Goal: Task Accomplishment & Management: Use online tool/utility

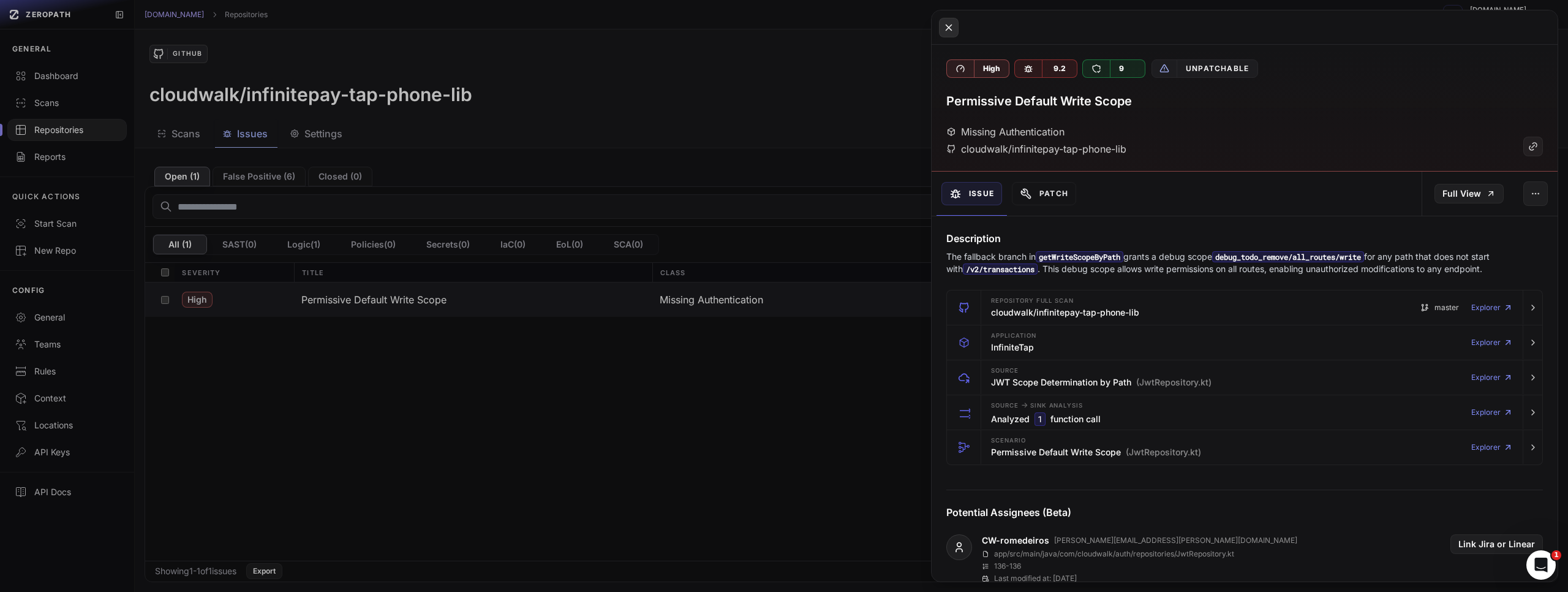
click at [944, 29] on icon at bounding box center [949, 27] width 11 height 15
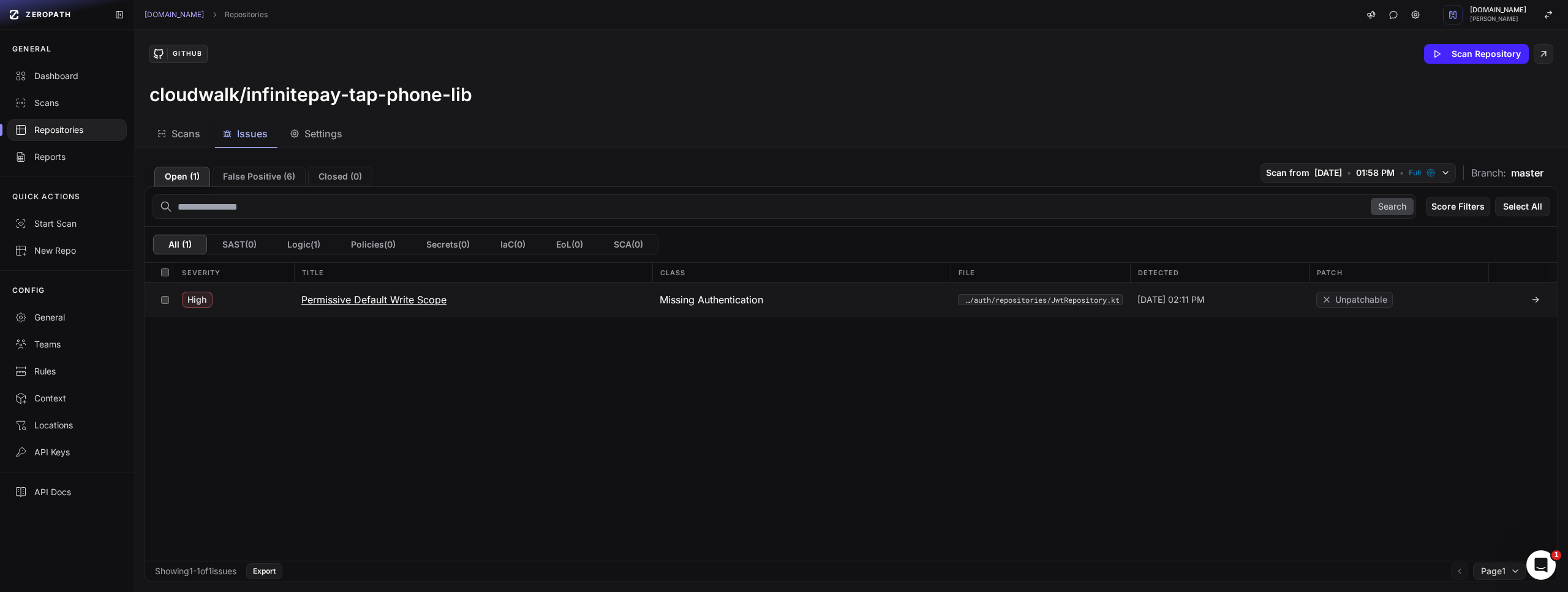
click at [373, 301] on h3 "Permissive Default Write Scope" at bounding box center [374, 299] width 145 height 15
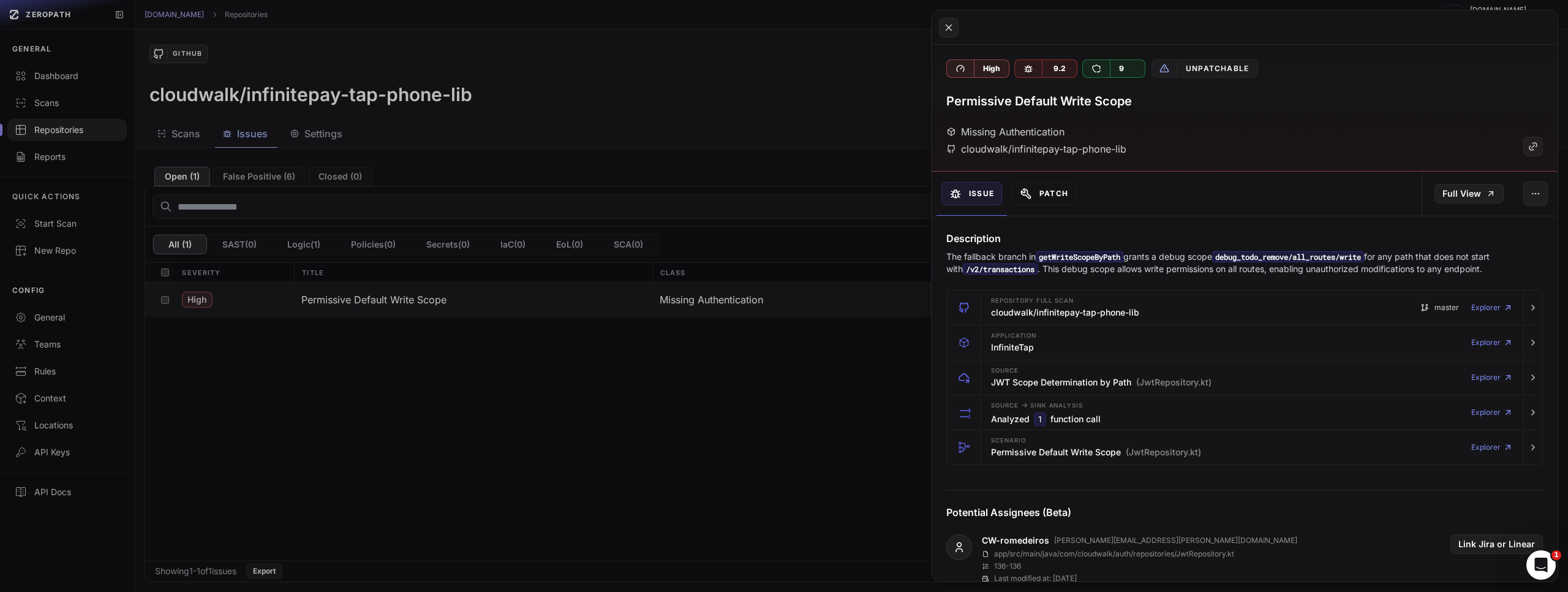
click at [1052, 192] on button "Patch" at bounding box center [1044, 194] width 64 height 23
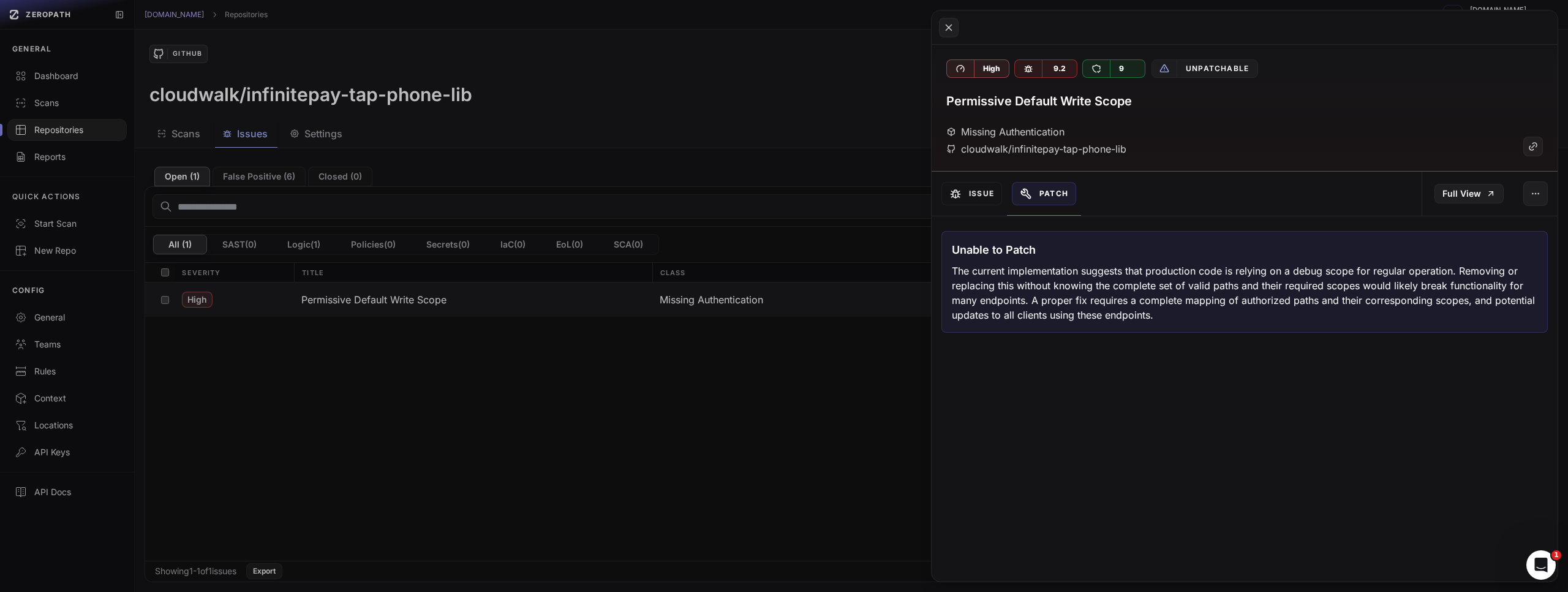
click at [1052, 192] on button "Patch" at bounding box center [1044, 194] width 64 height 23
click at [997, 192] on button "Issue" at bounding box center [971, 194] width 60 height 23
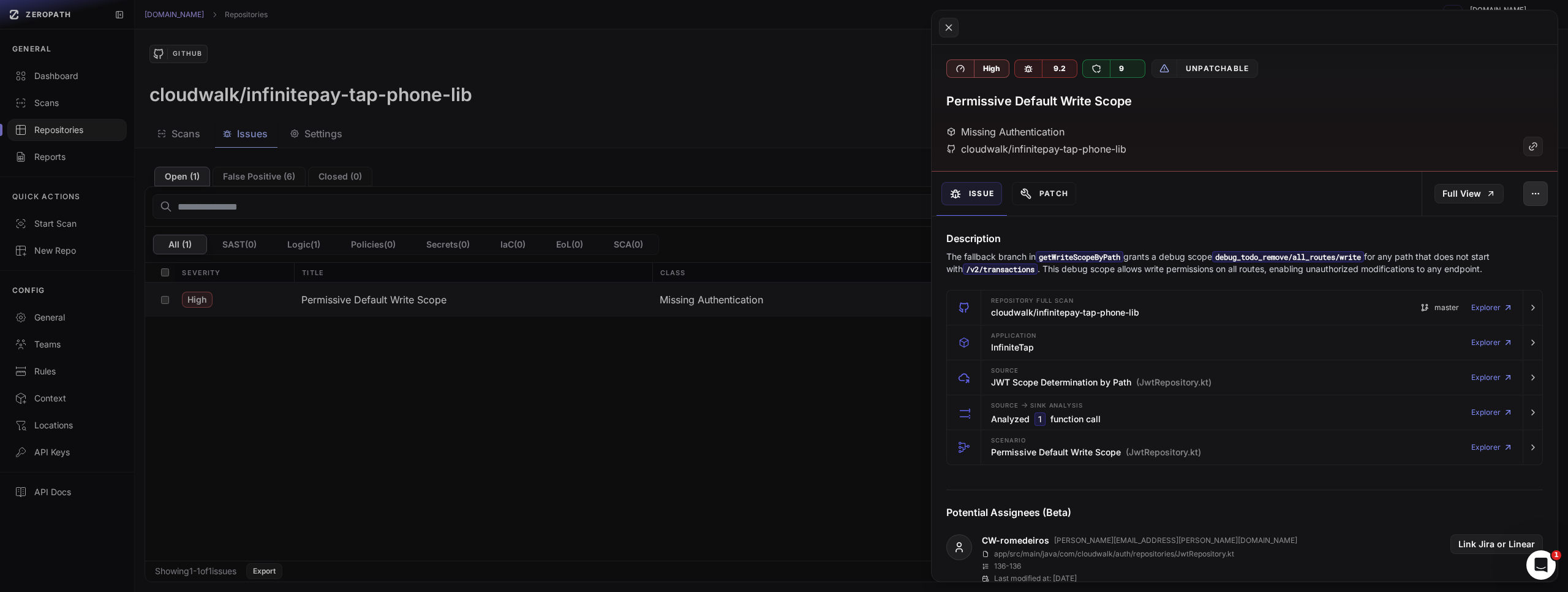
click at [1536, 193] on icon "button" at bounding box center [1535, 194] width 10 height 10
click at [1229, 177] on div "Issue Patch" at bounding box center [1087, 194] width 313 height 44
click at [1533, 143] on icon at bounding box center [1533, 146] width 11 height 15
click at [1482, 192] on link "Full View" at bounding box center [1469, 194] width 69 height 20
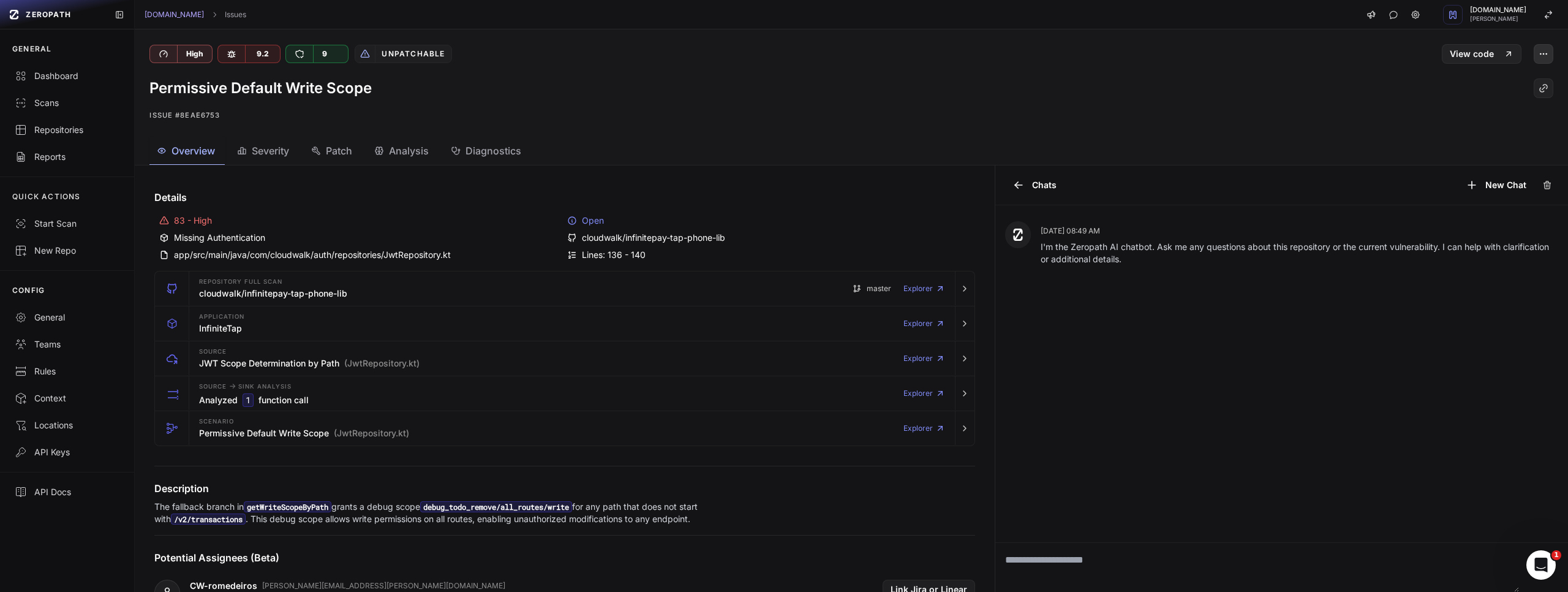
click at [1546, 54] on icon "button" at bounding box center [1546, 54] width 1 height 1
click at [1326, 83] on div "Permissive Default Write Scope" at bounding box center [851, 88] width 1404 height 20
click at [1547, 15] on icon "button" at bounding box center [1546, 16] width 2 height 3
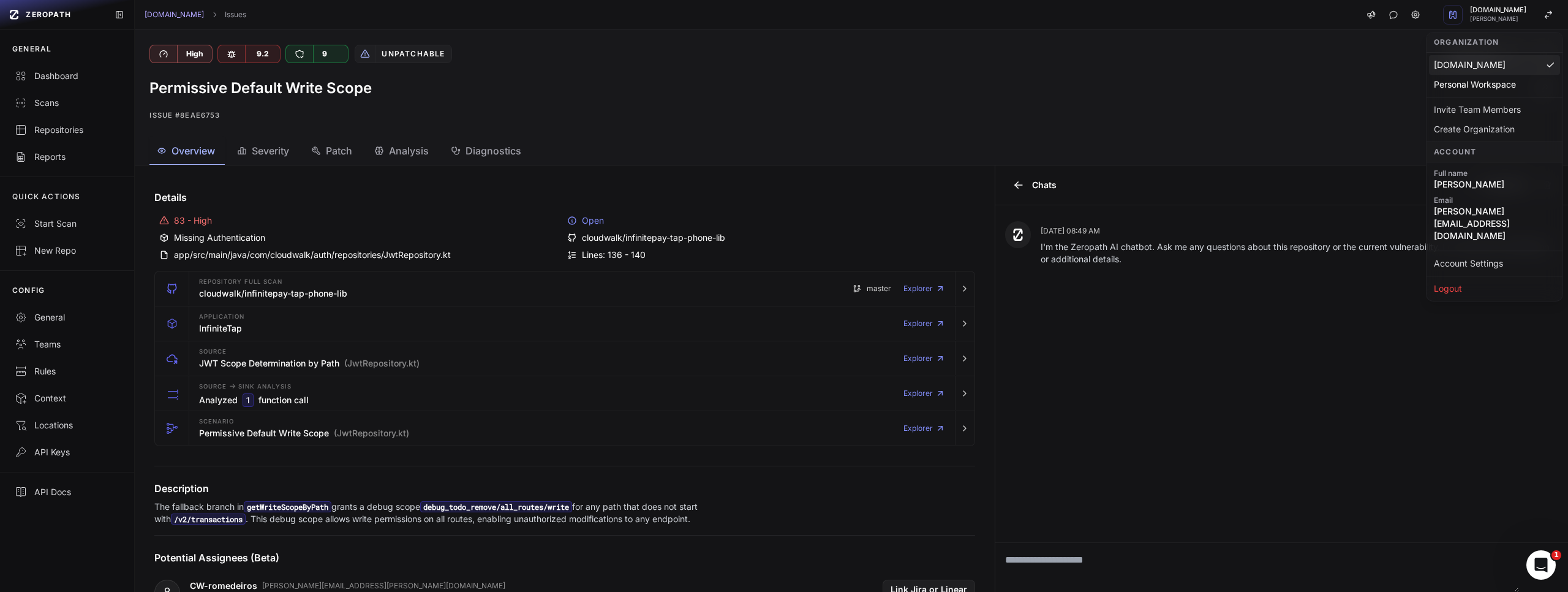
click at [1264, 106] on div "Permissive Default Write Scope Issue #8eae6753" at bounding box center [851, 100] width 1433 height 74
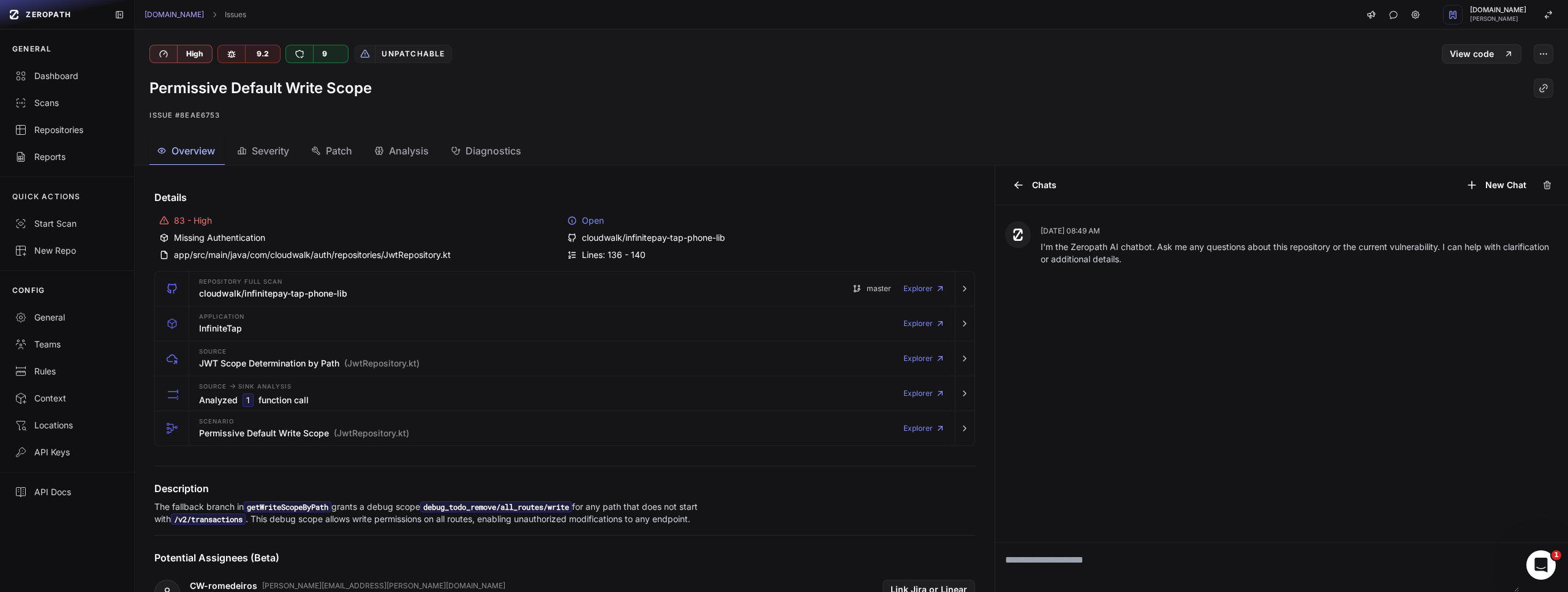
click at [1067, 555] on textarea at bounding box center [1257, 567] width 523 height 49
type textarea "**********"
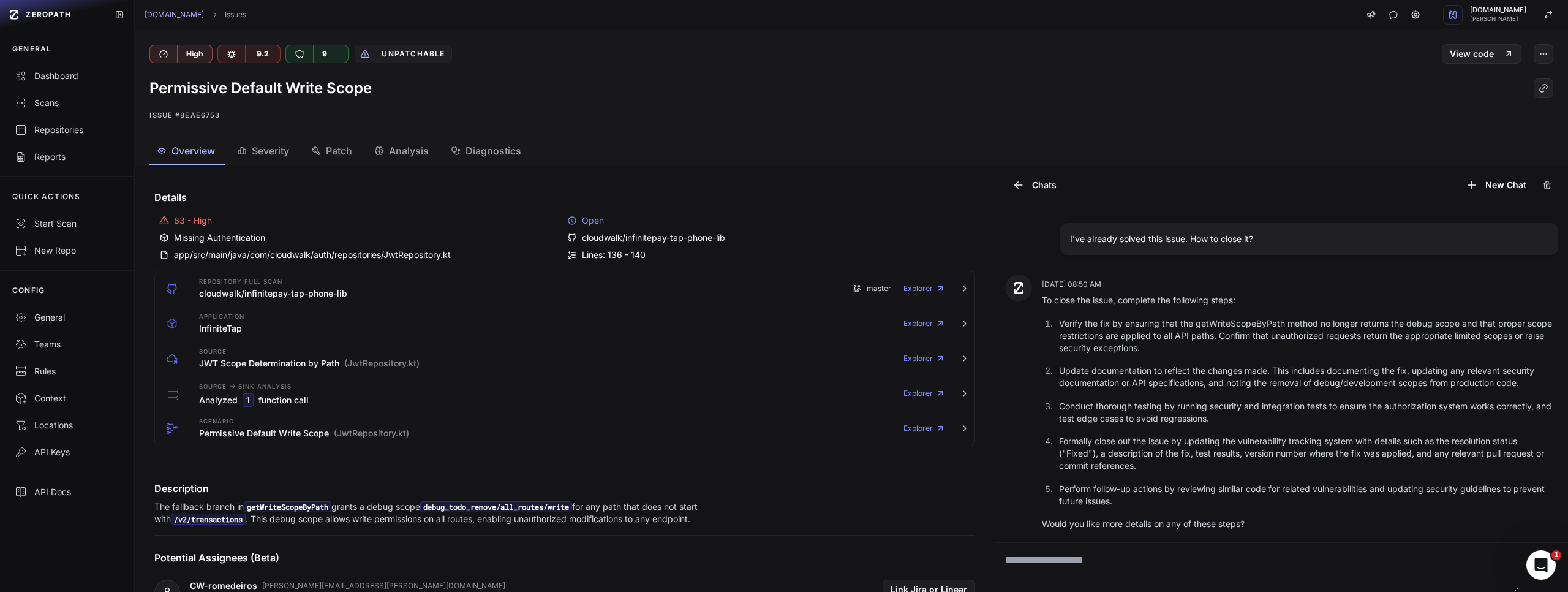
scroll to position [66, 0]
click at [1060, 554] on textarea at bounding box center [1257, 567] width 523 height 49
type textarea "**********"
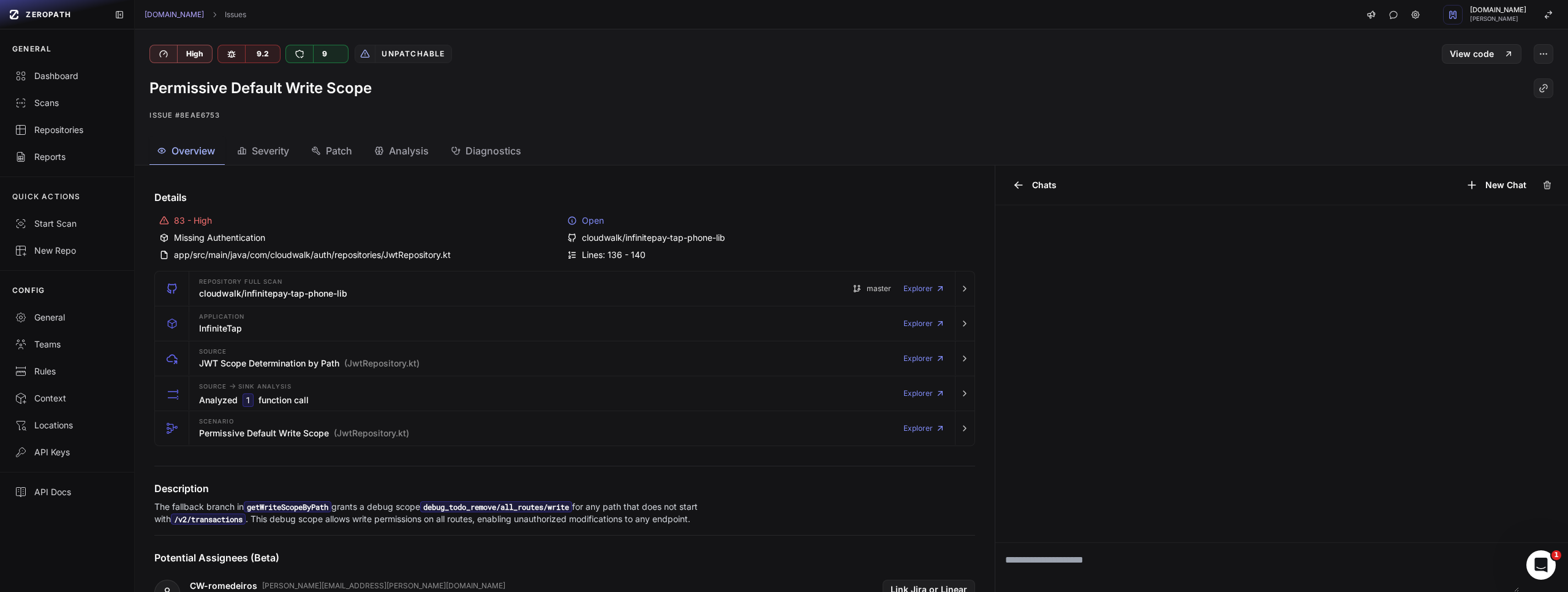
scroll to position [258, 0]
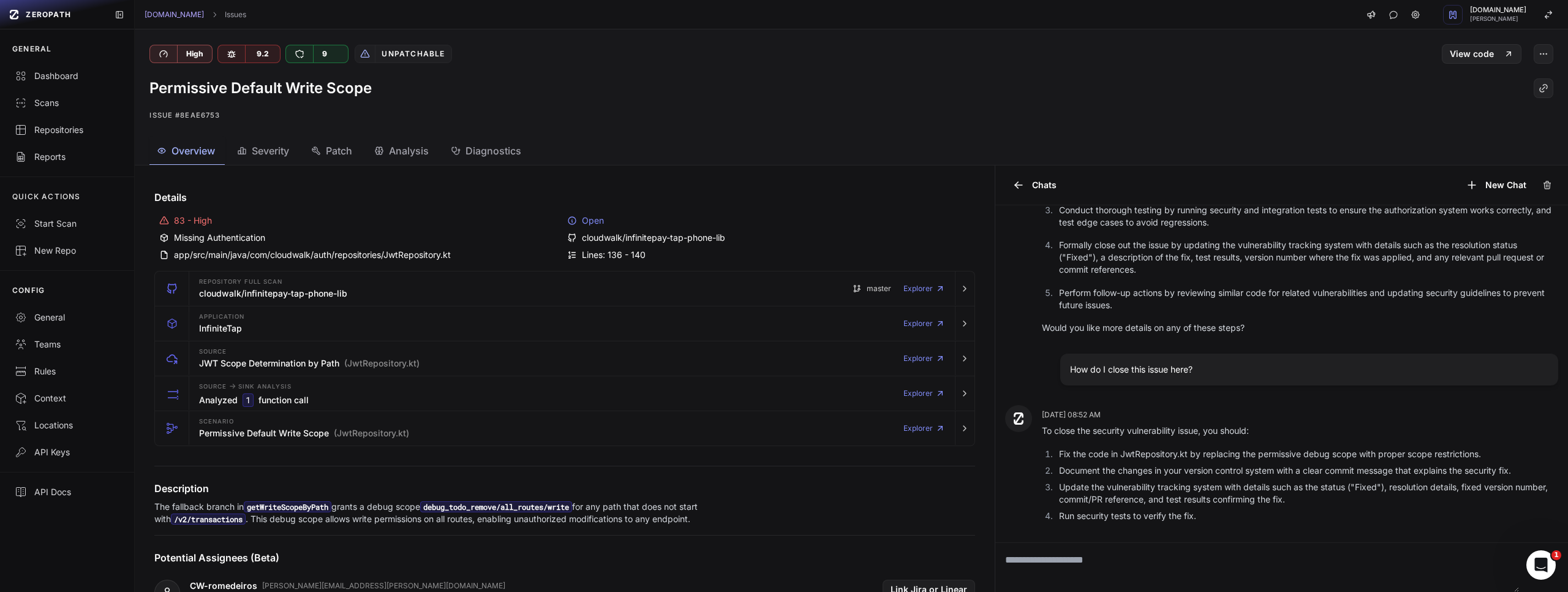
click at [1119, 560] on textarea at bounding box center [1257, 567] width 523 height 49
type textarea "**********"
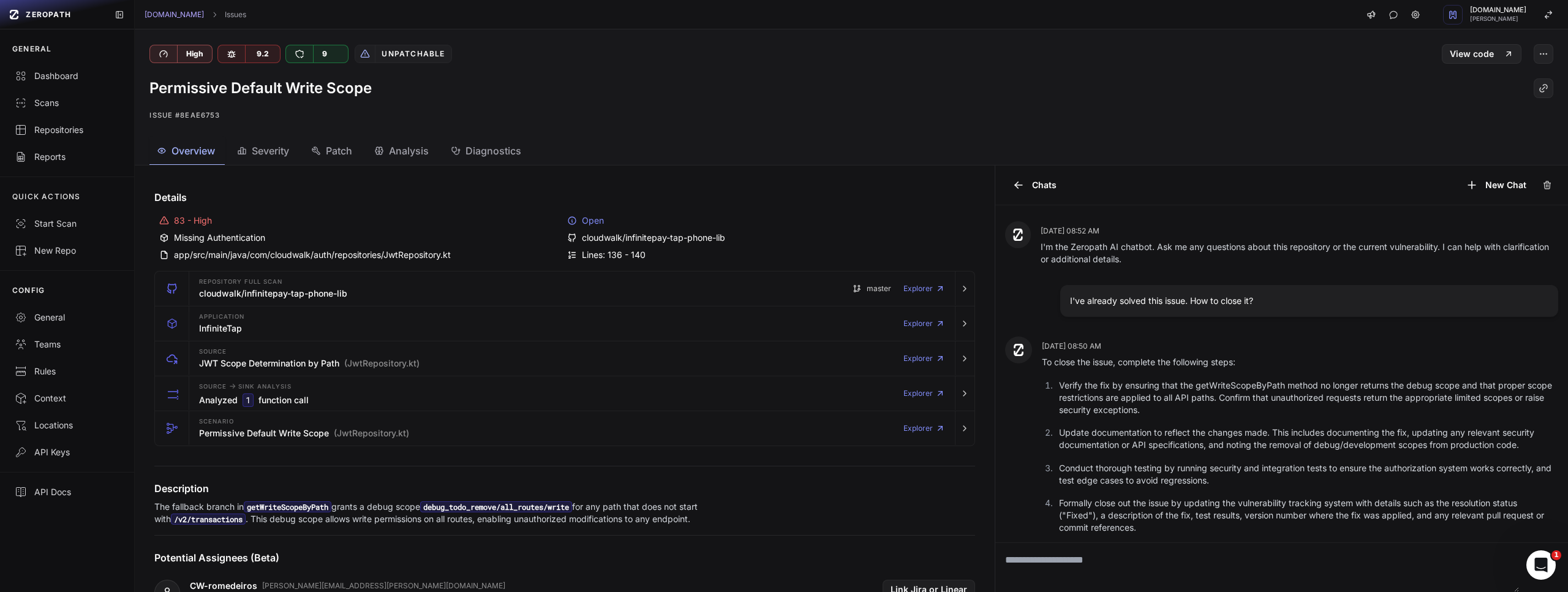
scroll to position [614, 0]
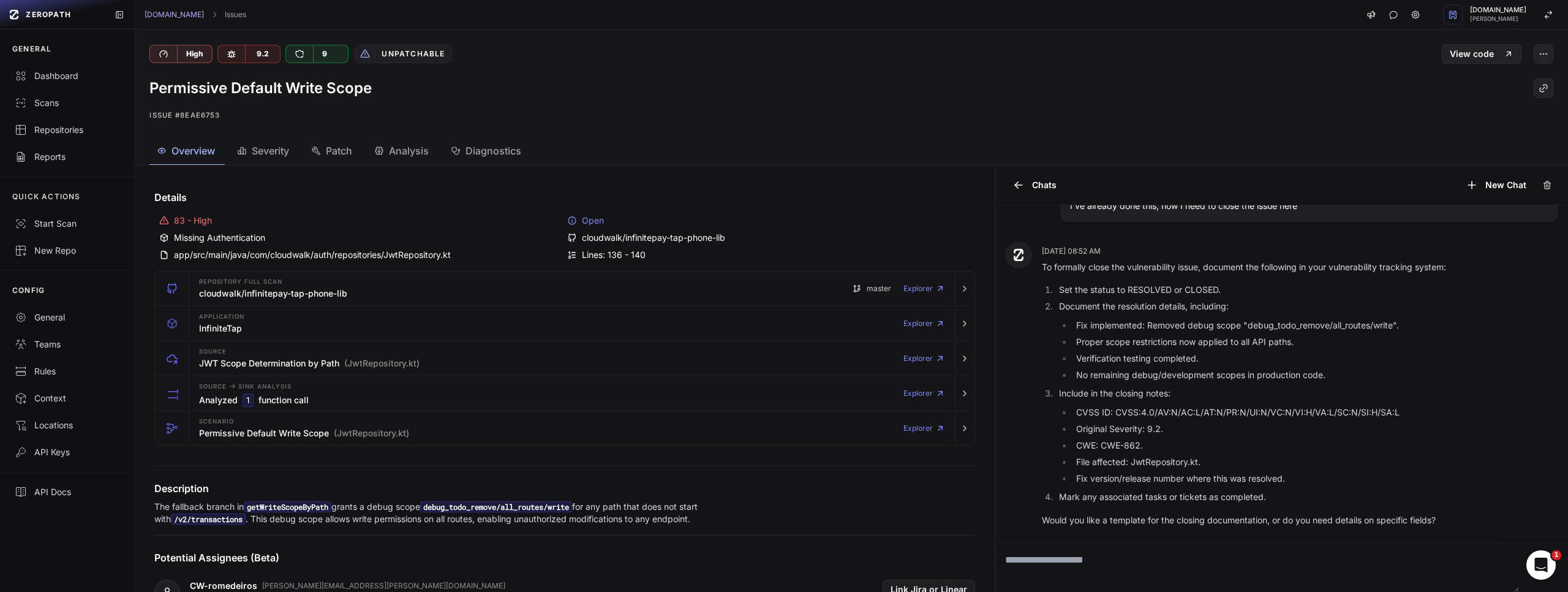
click at [259, 149] on span "Severity" at bounding box center [270, 150] width 37 height 15
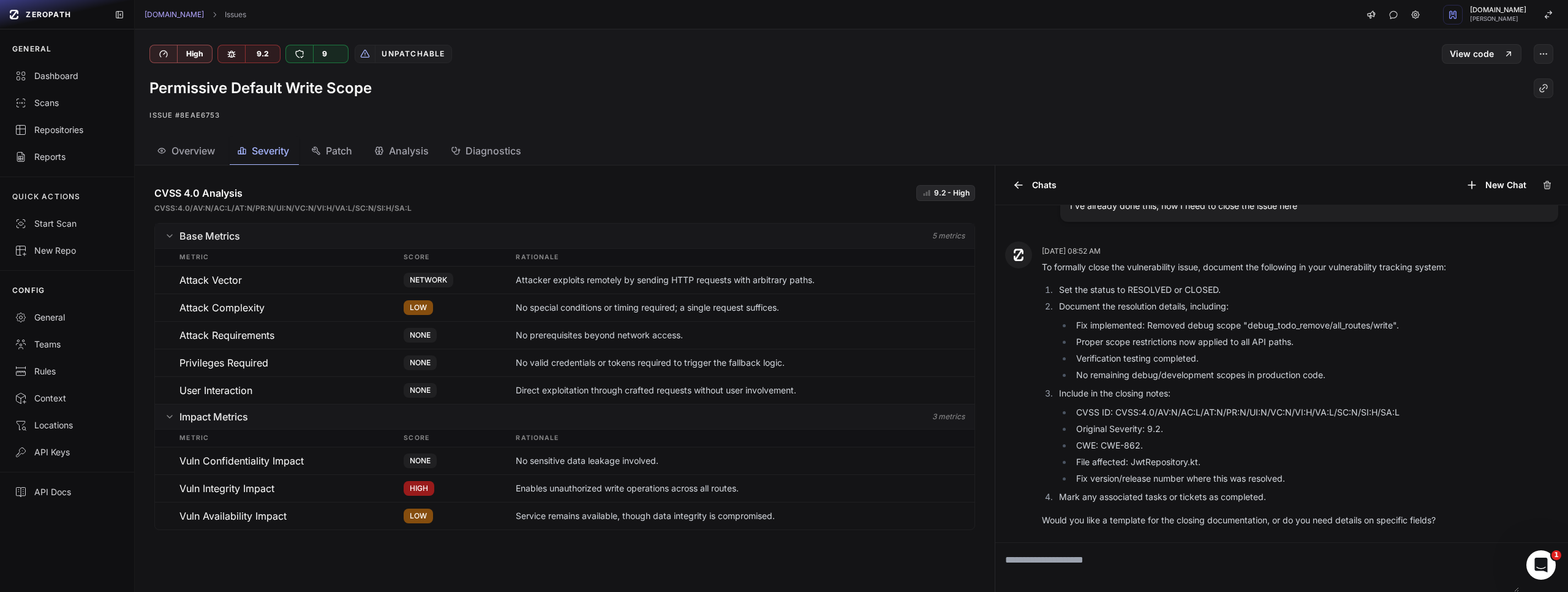
click at [326, 144] on div "Patch" at bounding box center [332, 150] width 41 height 15
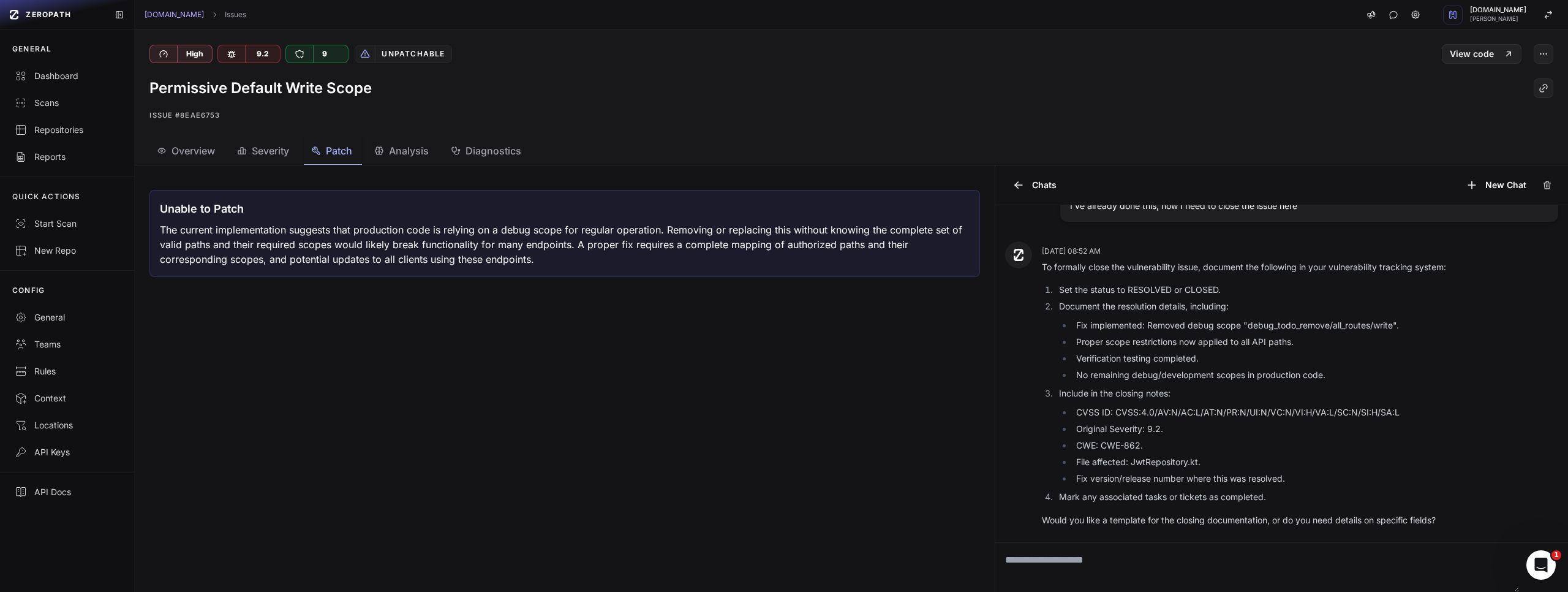
click at [419, 140] on button "Analysis" at bounding box center [403, 151] width 72 height 28
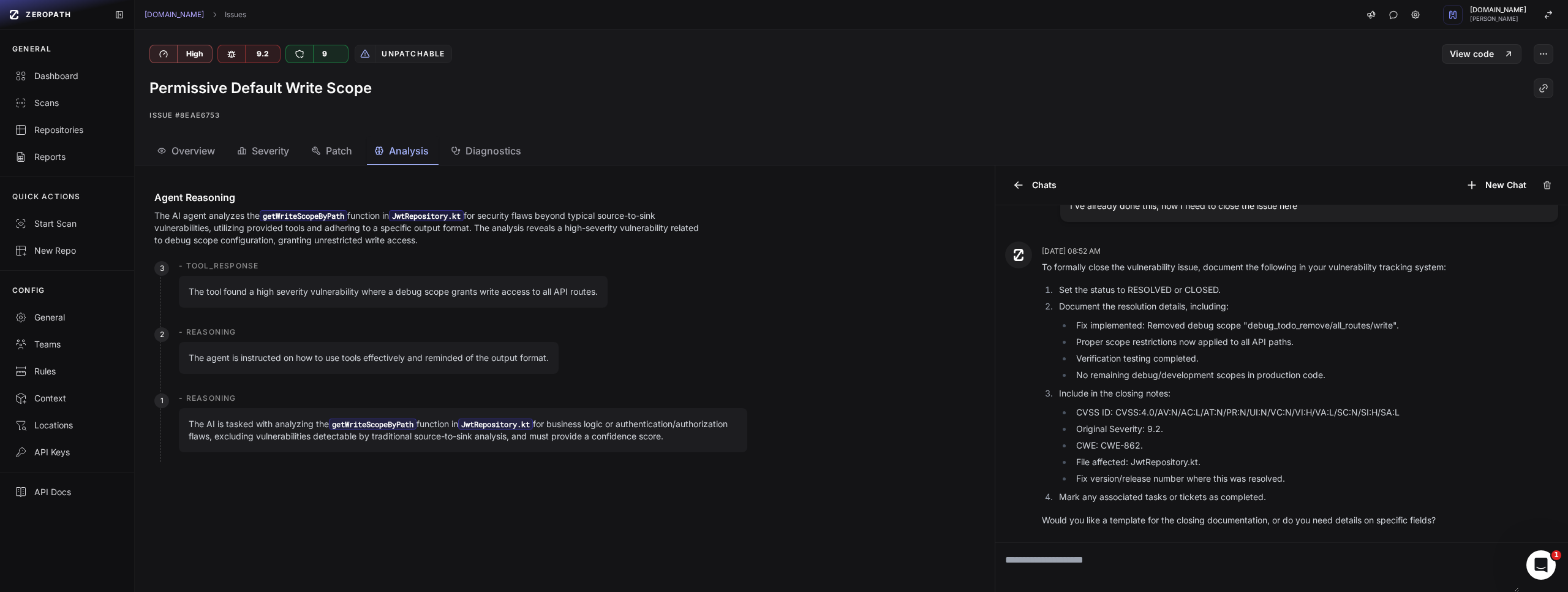
click at [465, 142] on button "Diagnostics" at bounding box center [487, 151] width 87 height 28
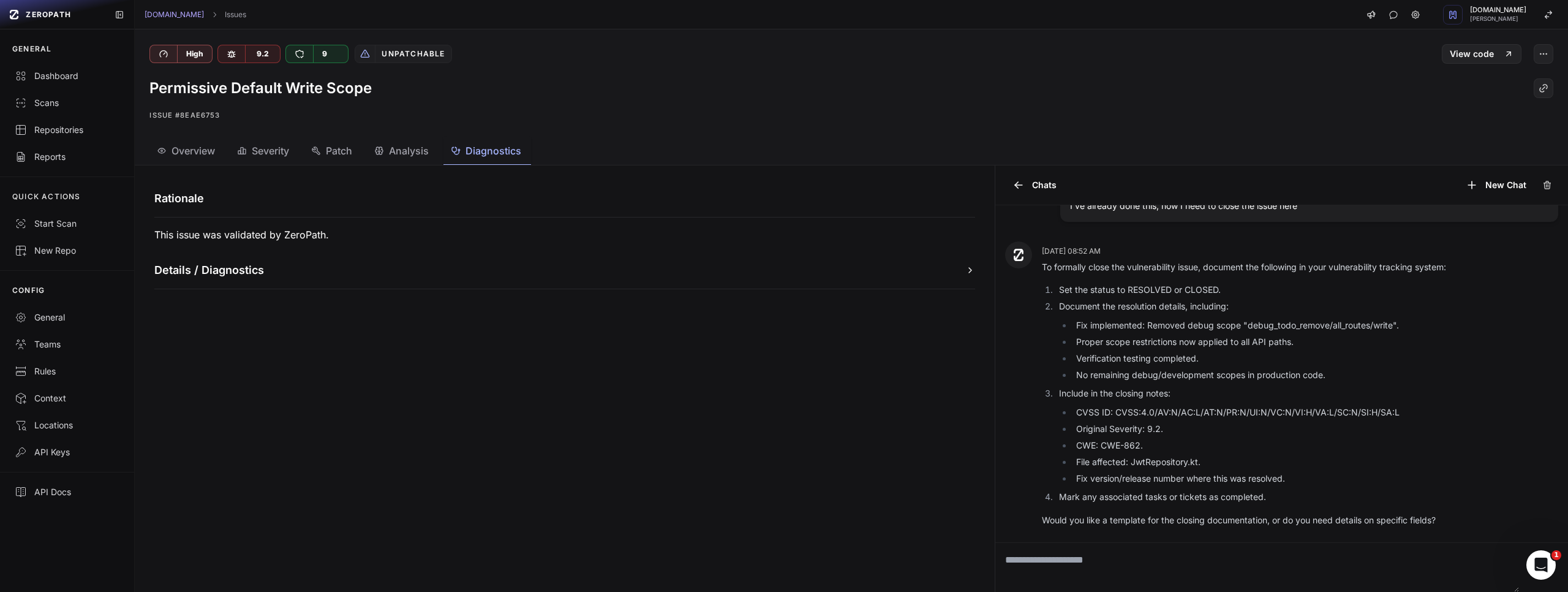
click at [198, 148] on span "Overview" at bounding box center [193, 150] width 44 height 15
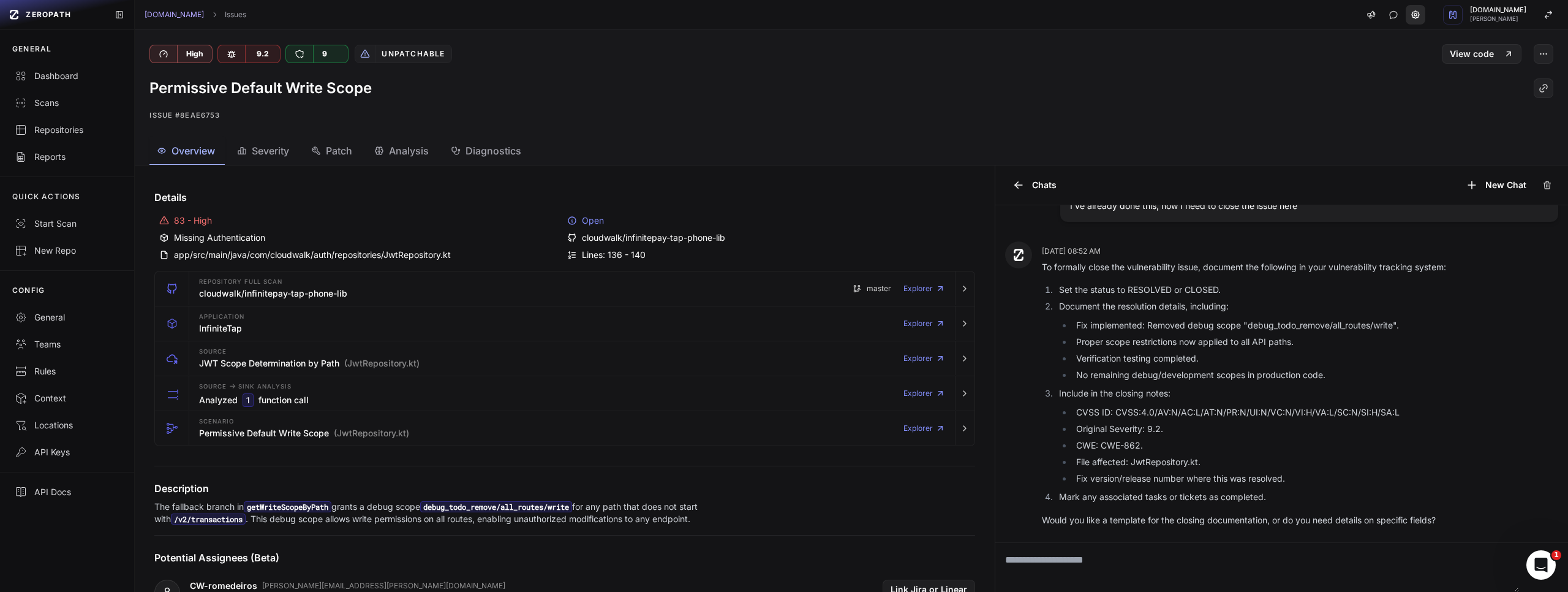
click at [1416, 14] on icon at bounding box center [1415, 15] width 2 height 2
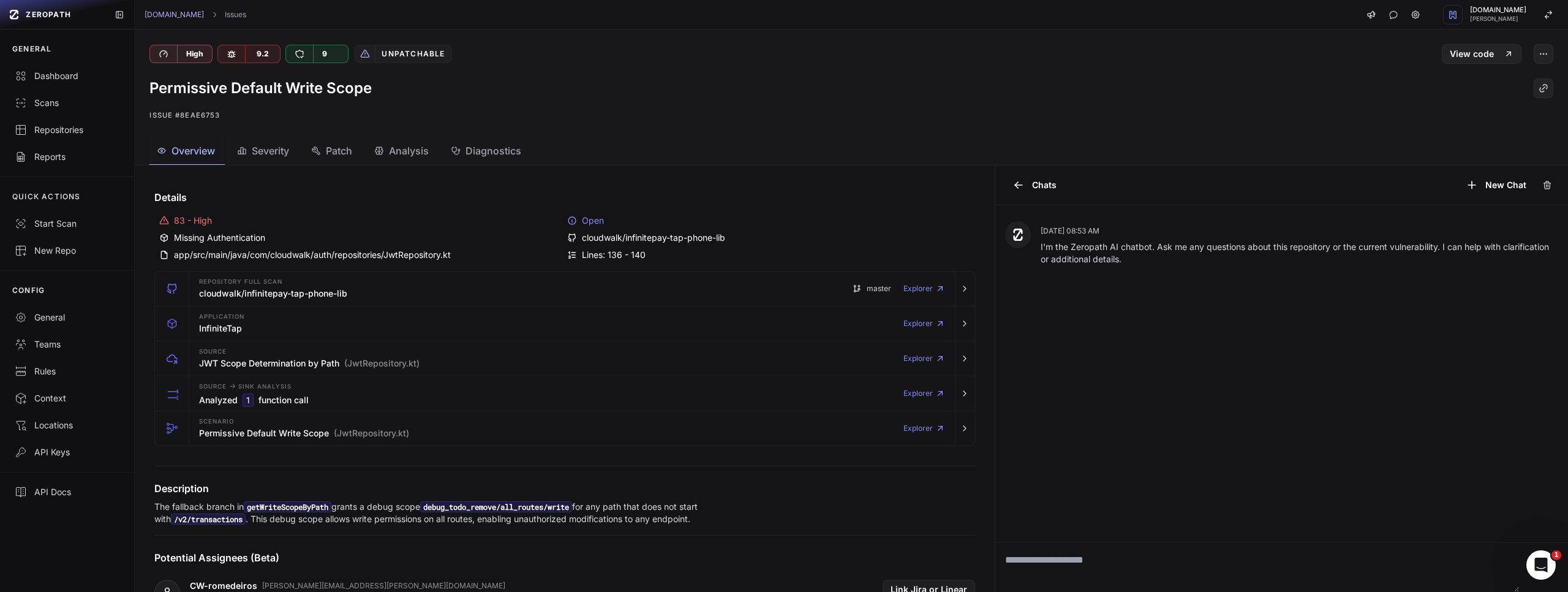
click at [1120, 559] on textarea at bounding box center [1257, 567] width 523 height 49
type textarea "*"
type textarea "**********"
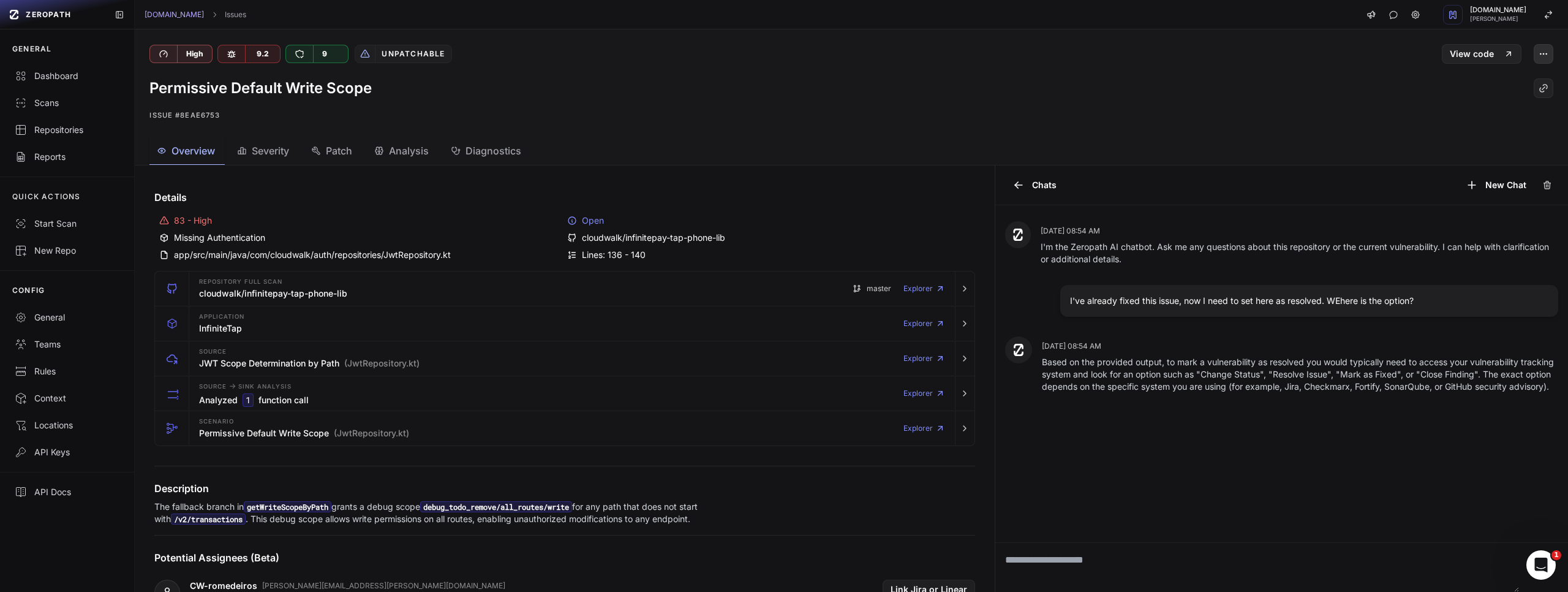
click at [1545, 57] on icon "button" at bounding box center [1544, 54] width 10 height 10
click at [1177, 88] on div "Permissive Default Write Scope" at bounding box center [851, 88] width 1404 height 20
click at [1015, 183] on icon at bounding box center [1019, 185] width 12 height 12
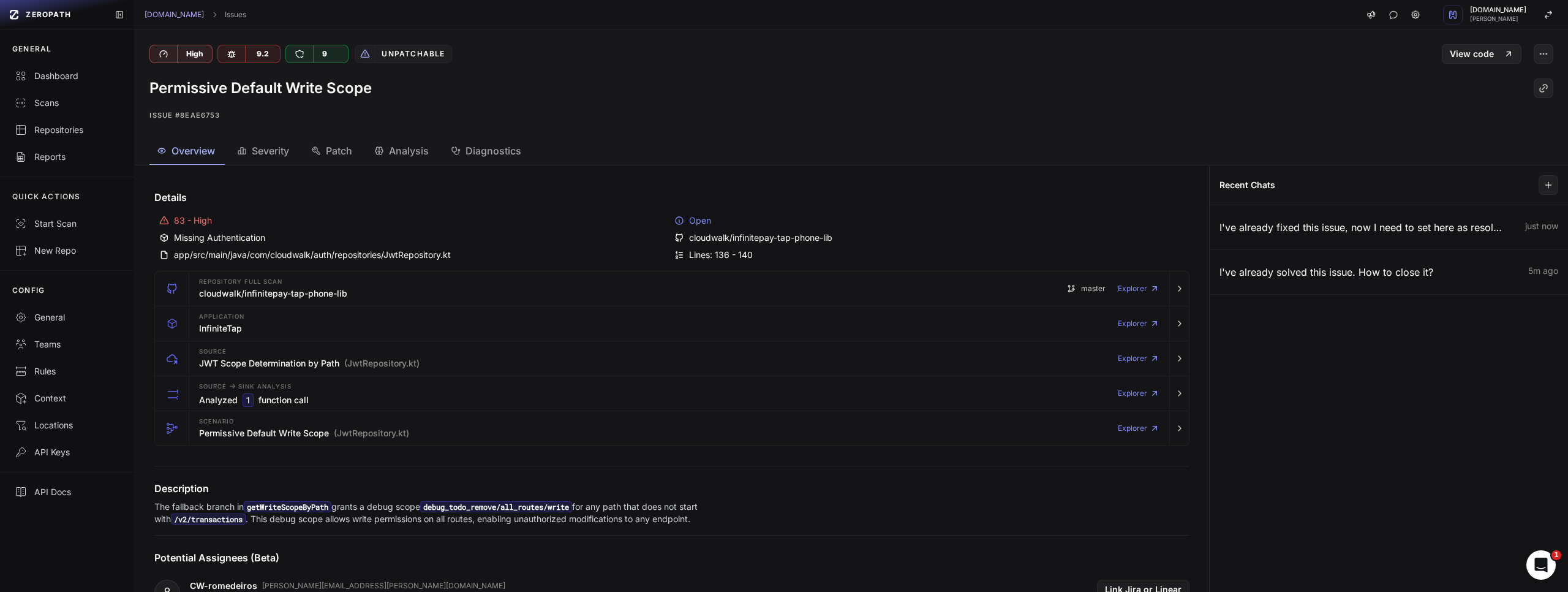
drag, startPoint x: 994, startPoint y: 176, endPoint x: 1401, endPoint y: 188, distance: 407.2
click at [1401, 188] on div "Details 83 - High Open Missing Authentication cloudwalk/infinitepay-tap-phone-l…" at bounding box center [851, 378] width 1433 height 427
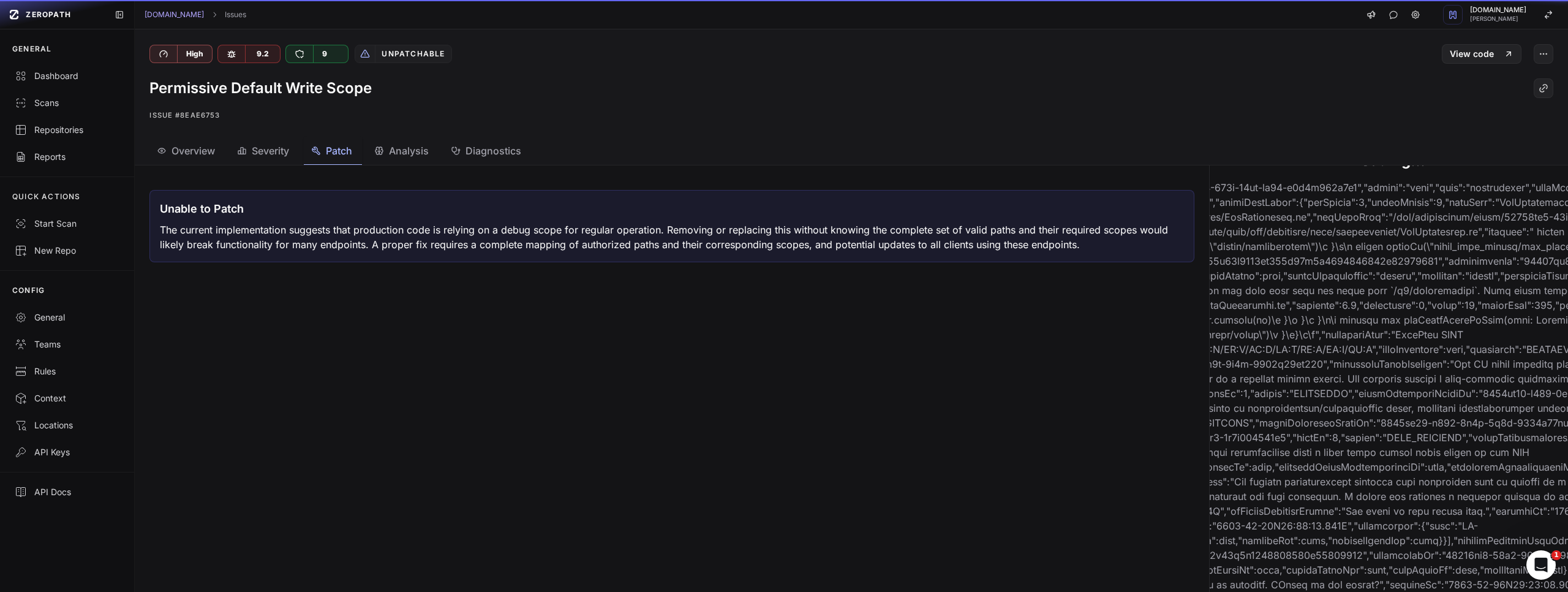
click at [324, 155] on div "Patch" at bounding box center [332, 150] width 41 height 15
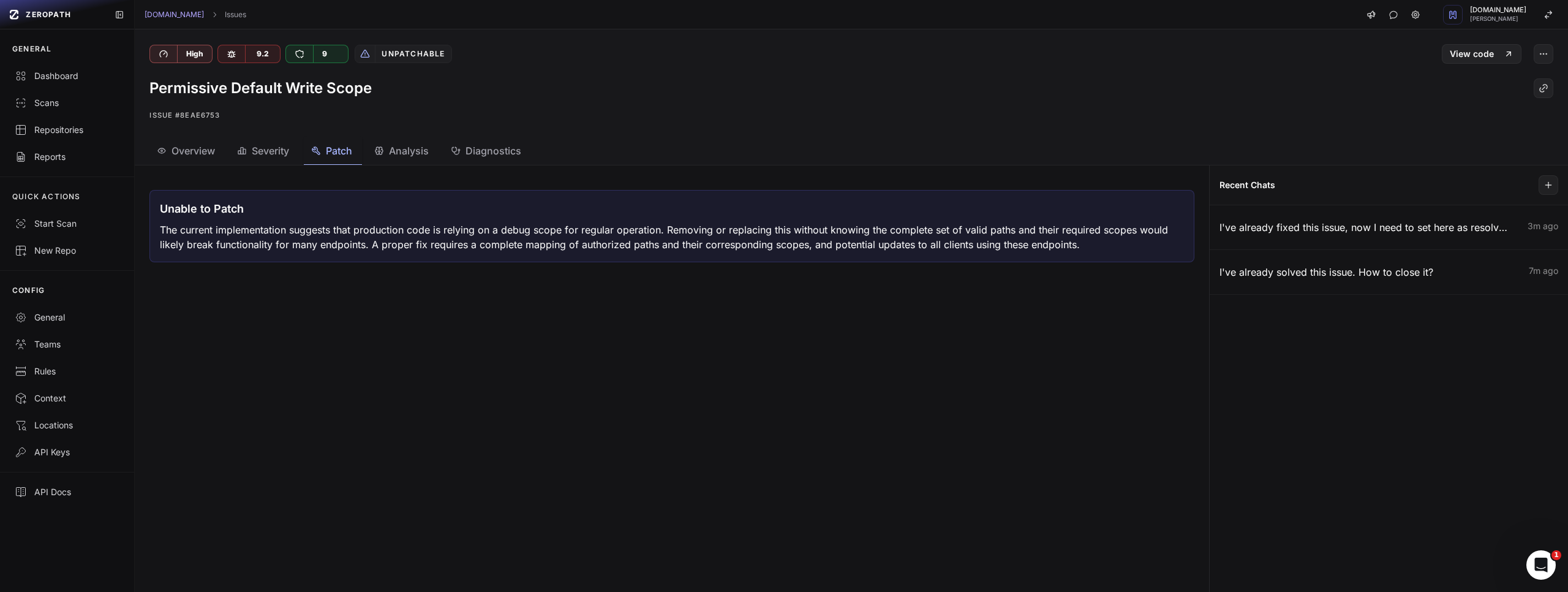
click at [183, 152] on span "Overview" at bounding box center [193, 150] width 44 height 15
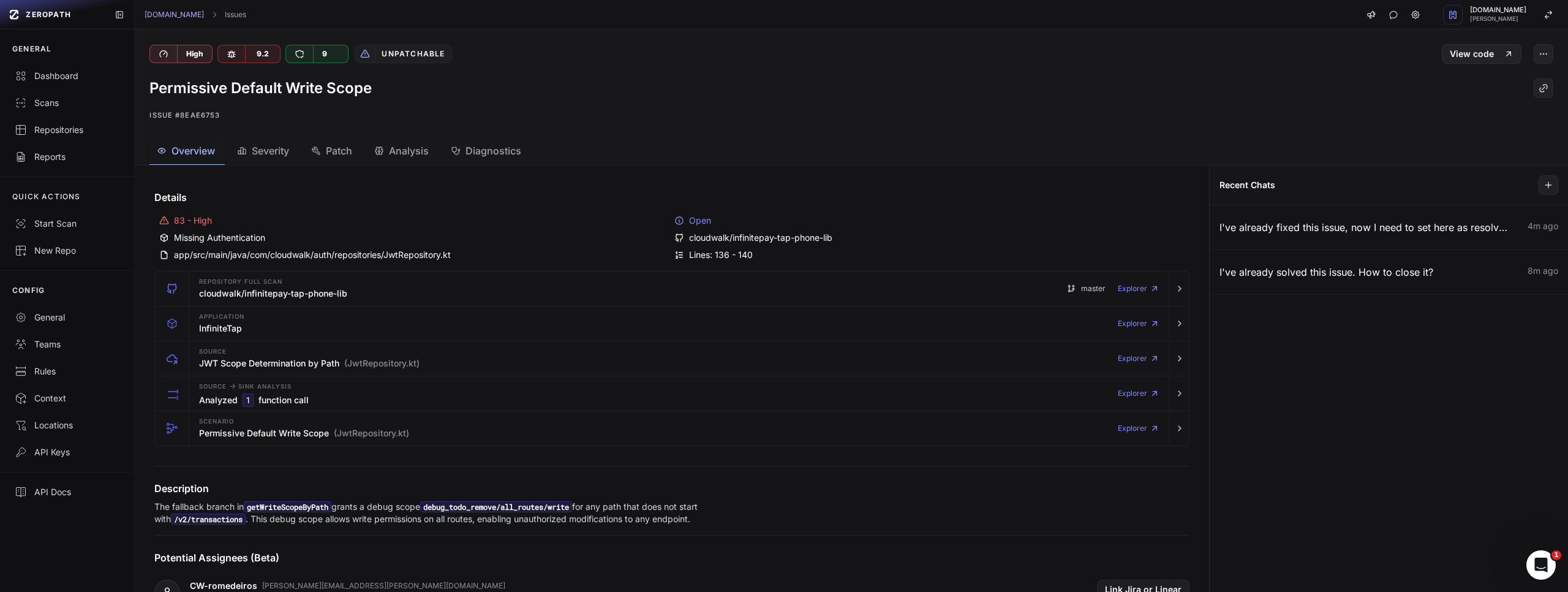
click at [405, 48] on div "Unpatchable" at bounding box center [412, 54] width 76 height 17
click at [402, 51] on div "Unpatchable" at bounding box center [412, 54] width 76 height 17
click at [328, 51] on div "9" at bounding box center [324, 54] width 23 height 17
click at [233, 54] on icon at bounding box center [231, 54] width 10 height 10
click at [174, 58] on div at bounding box center [163, 54] width 27 height 17
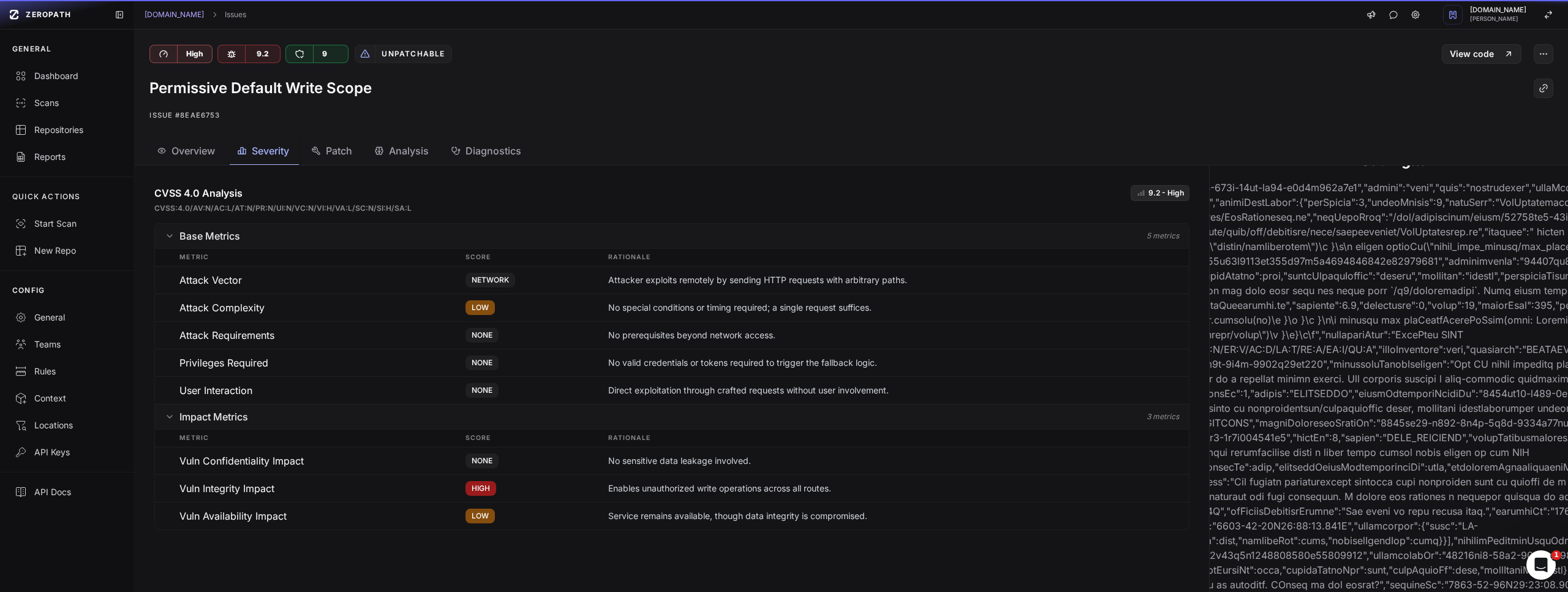
click at [256, 146] on span "Severity" at bounding box center [270, 150] width 37 height 15
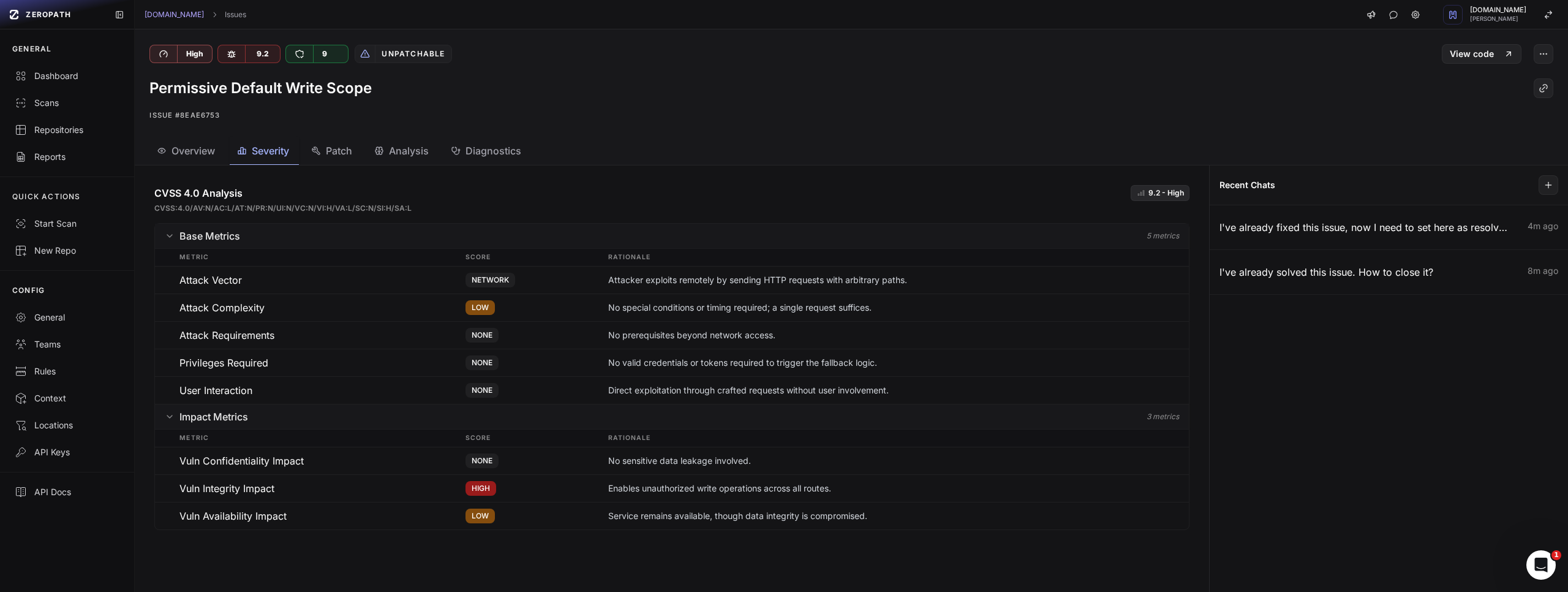
click at [186, 139] on button "Overview" at bounding box center [187, 151] width 75 height 28
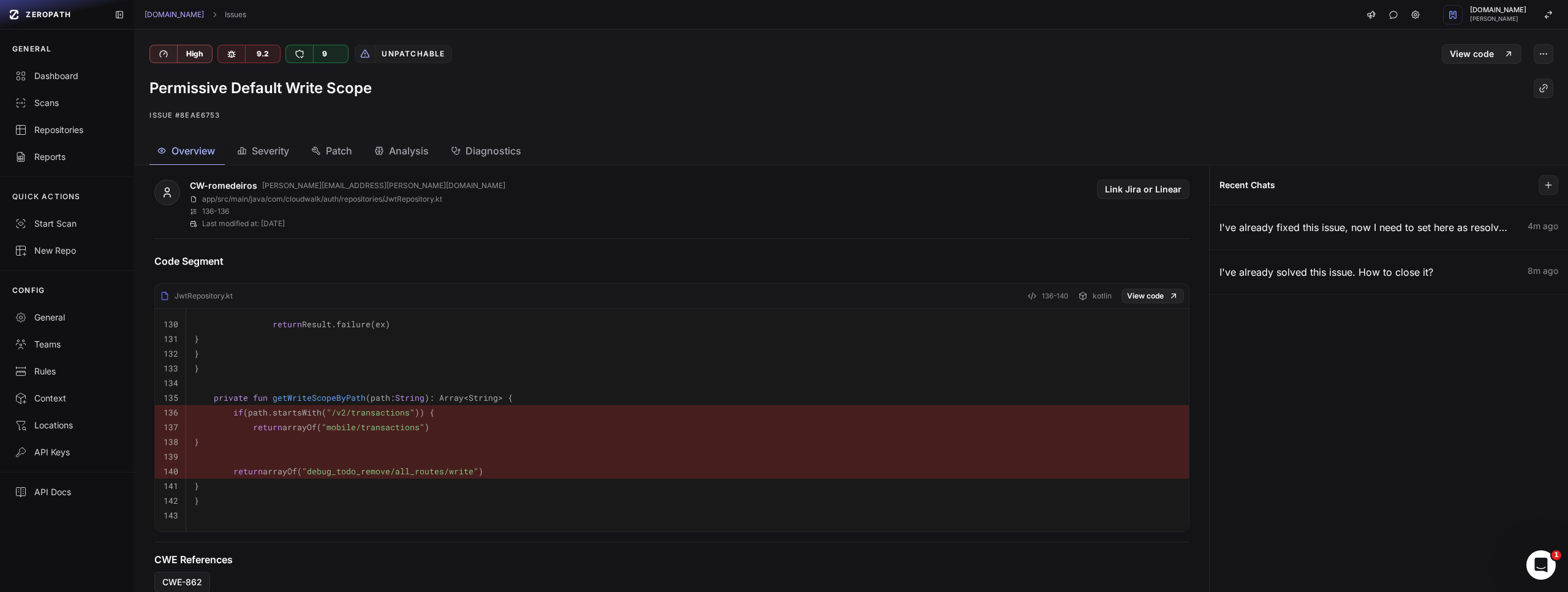
scroll to position [428, 0]
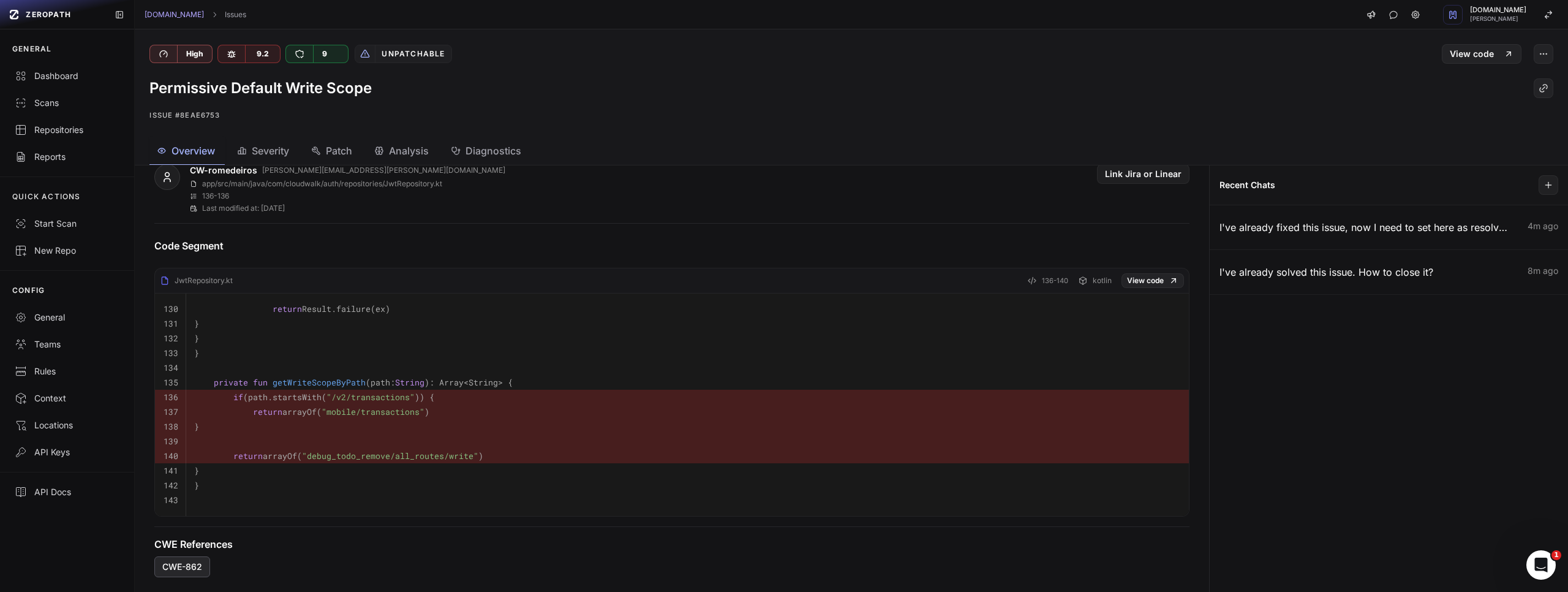
click at [199, 561] on span "CWE-862" at bounding box center [182, 567] width 40 height 12
click at [407, 145] on span "Analysis" at bounding box center [409, 150] width 40 height 15
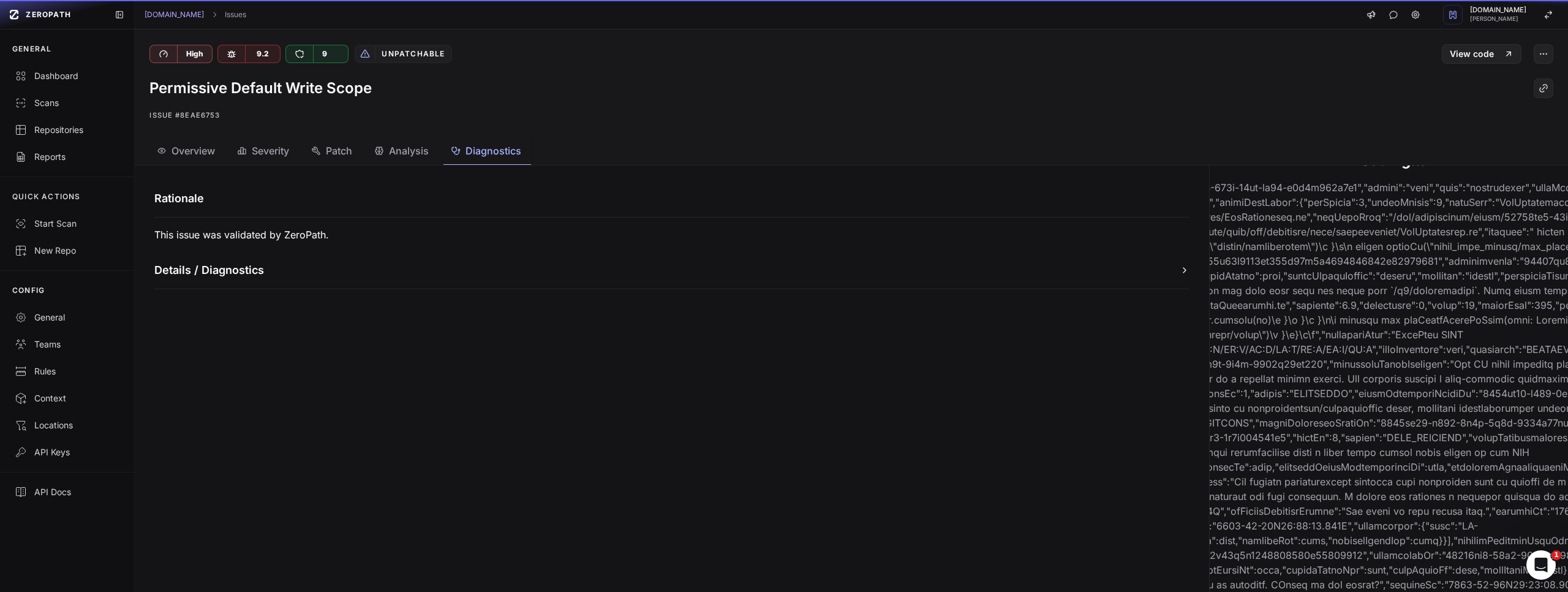
click at [458, 149] on icon "button" at bounding box center [455, 151] width 10 height 10
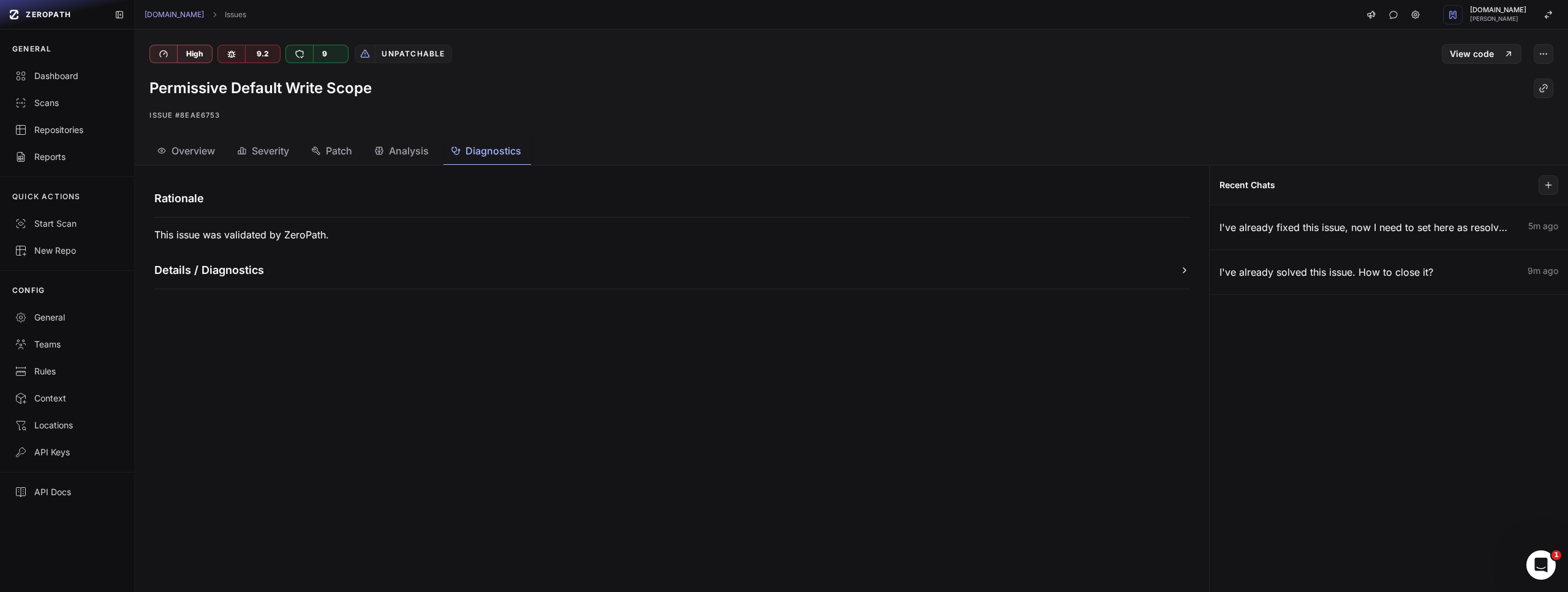
click at [406, 143] on span "Analysis" at bounding box center [409, 150] width 40 height 15
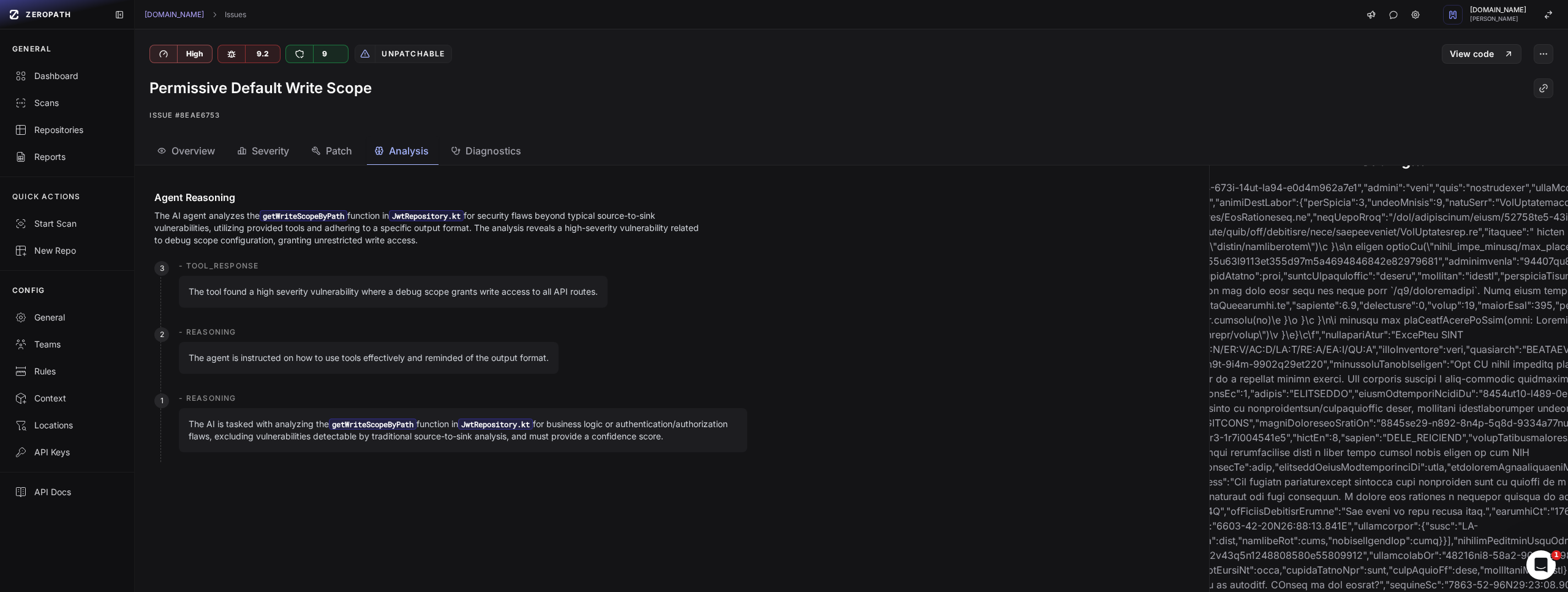
click at [345, 143] on span "Patch" at bounding box center [339, 150] width 26 height 15
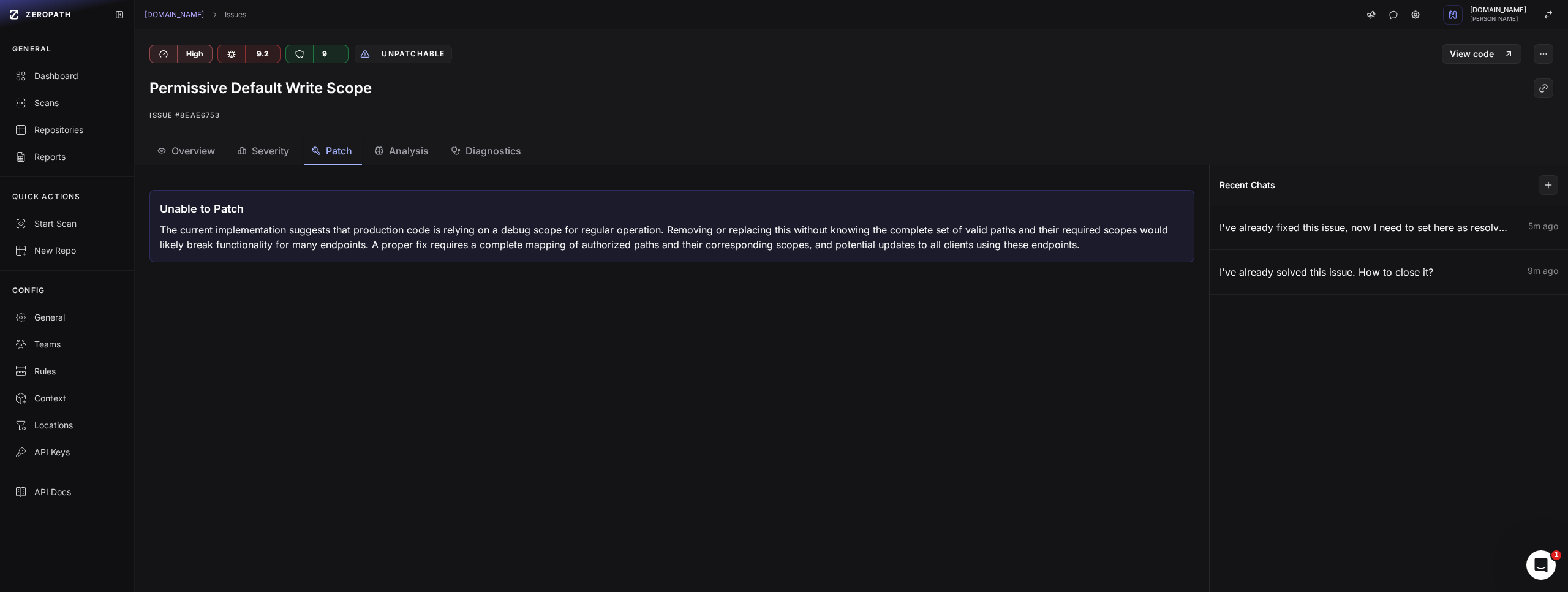
click at [269, 147] on span "Severity" at bounding box center [270, 150] width 37 height 15
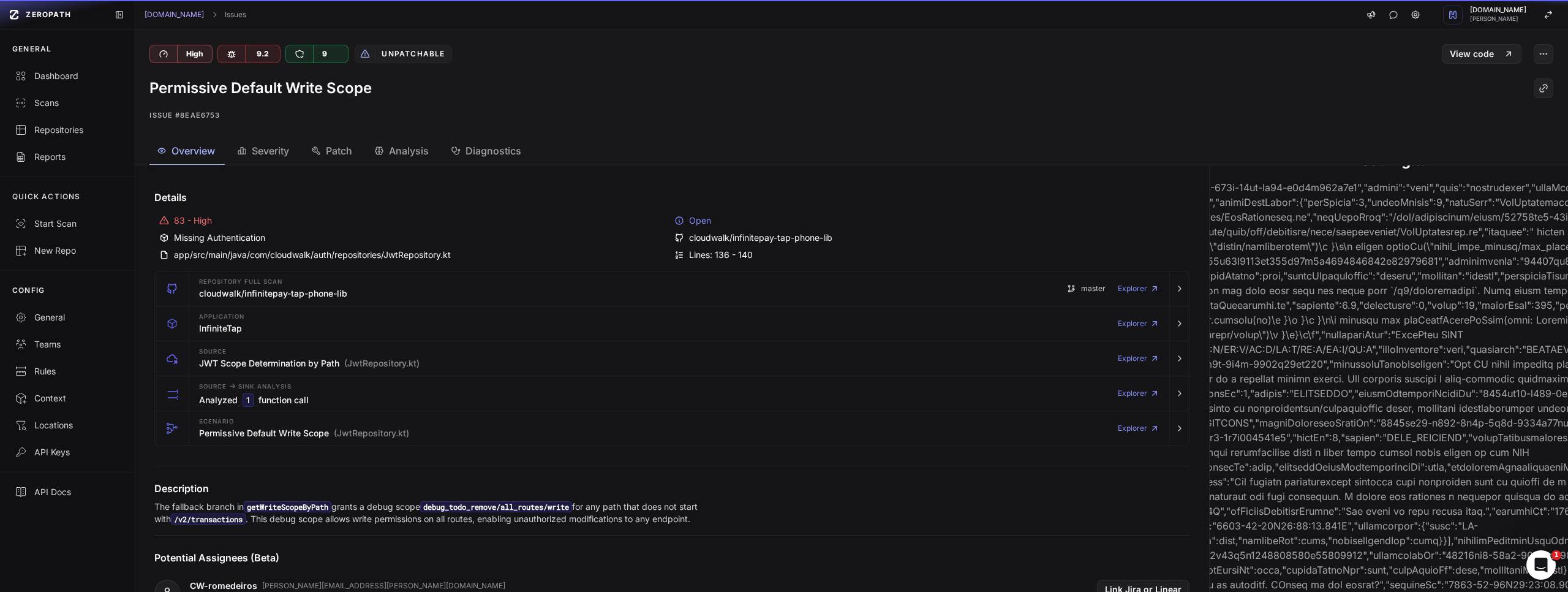
click at [192, 148] on span "Overview" at bounding box center [193, 150] width 44 height 15
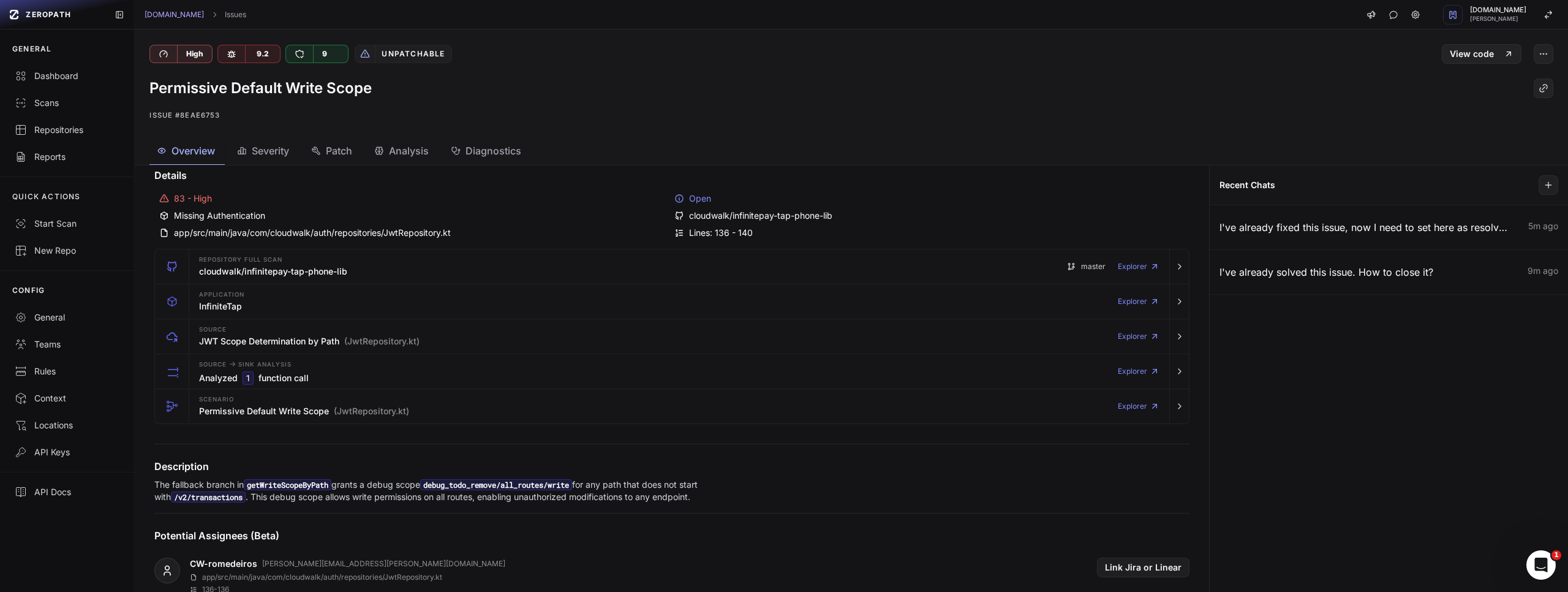
scroll to position [23, 0]
click at [698, 198] on div "Open" at bounding box center [929, 198] width 510 height 12
click at [683, 195] on icon at bounding box center [679, 198] width 10 height 10
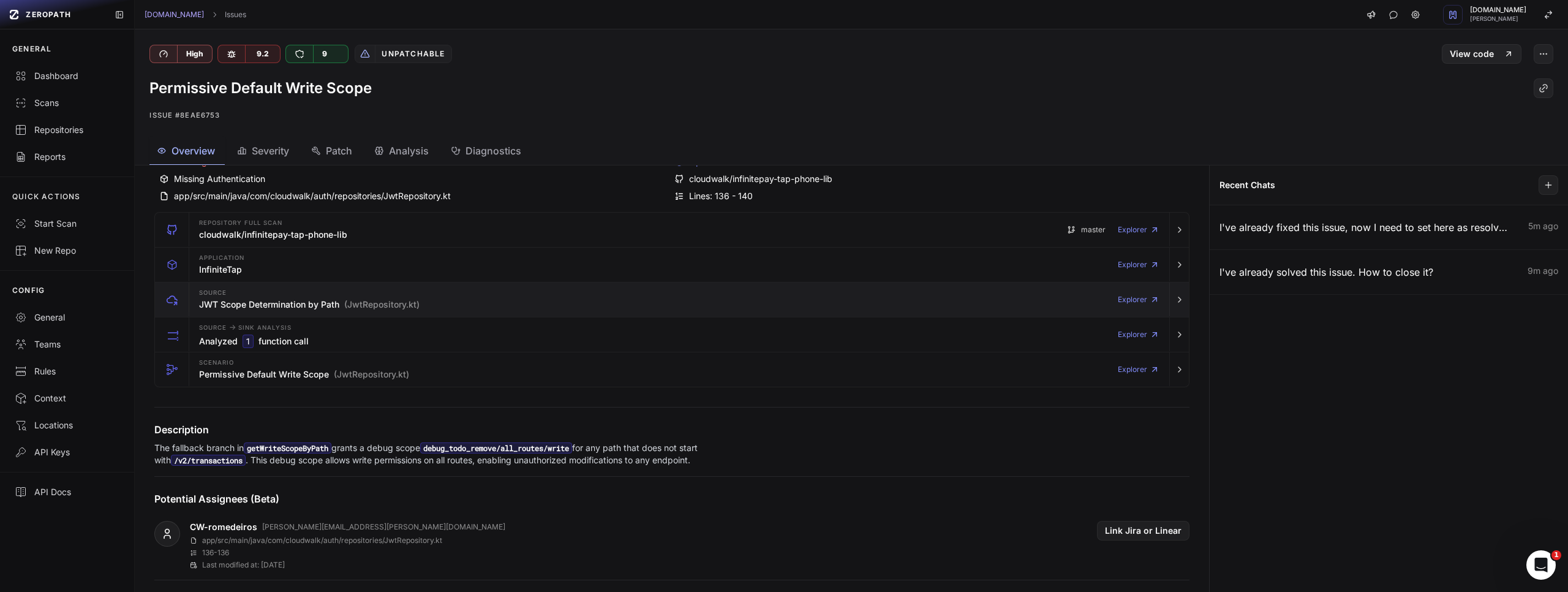
scroll to position [0, 0]
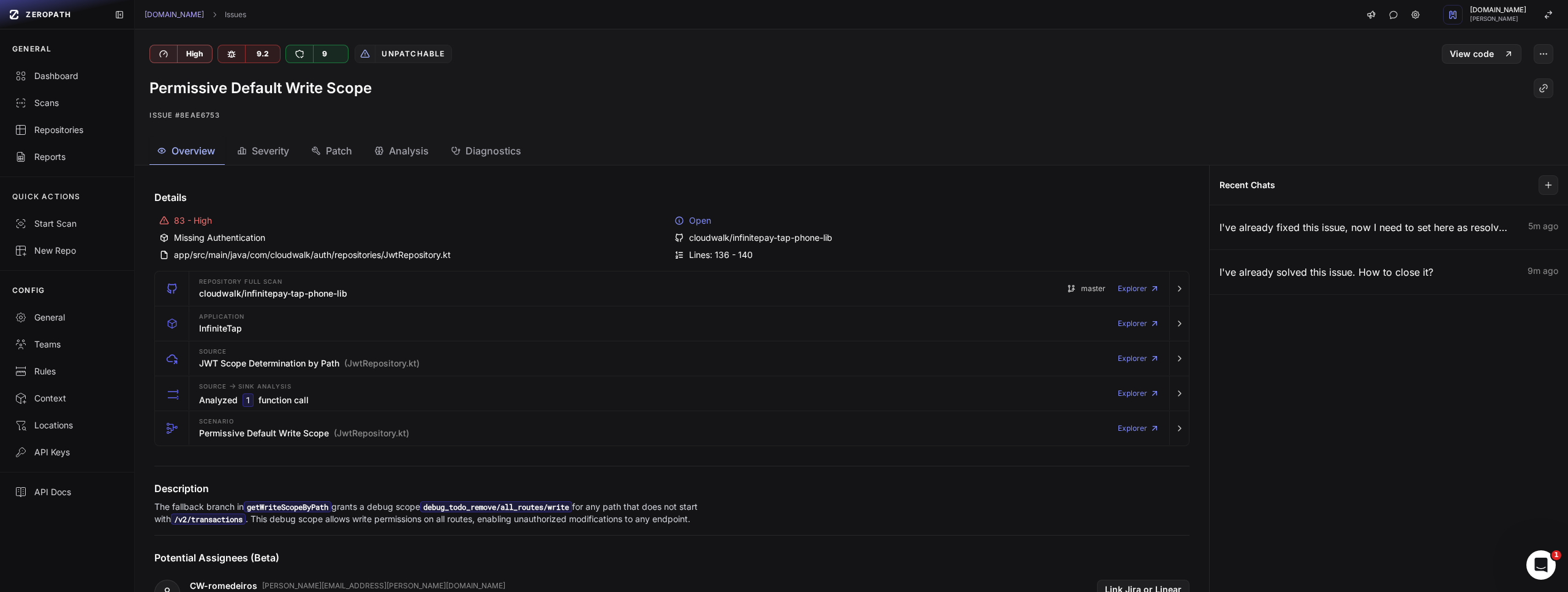
click at [275, 143] on span "Severity" at bounding box center [270, 150] width 37 height 15
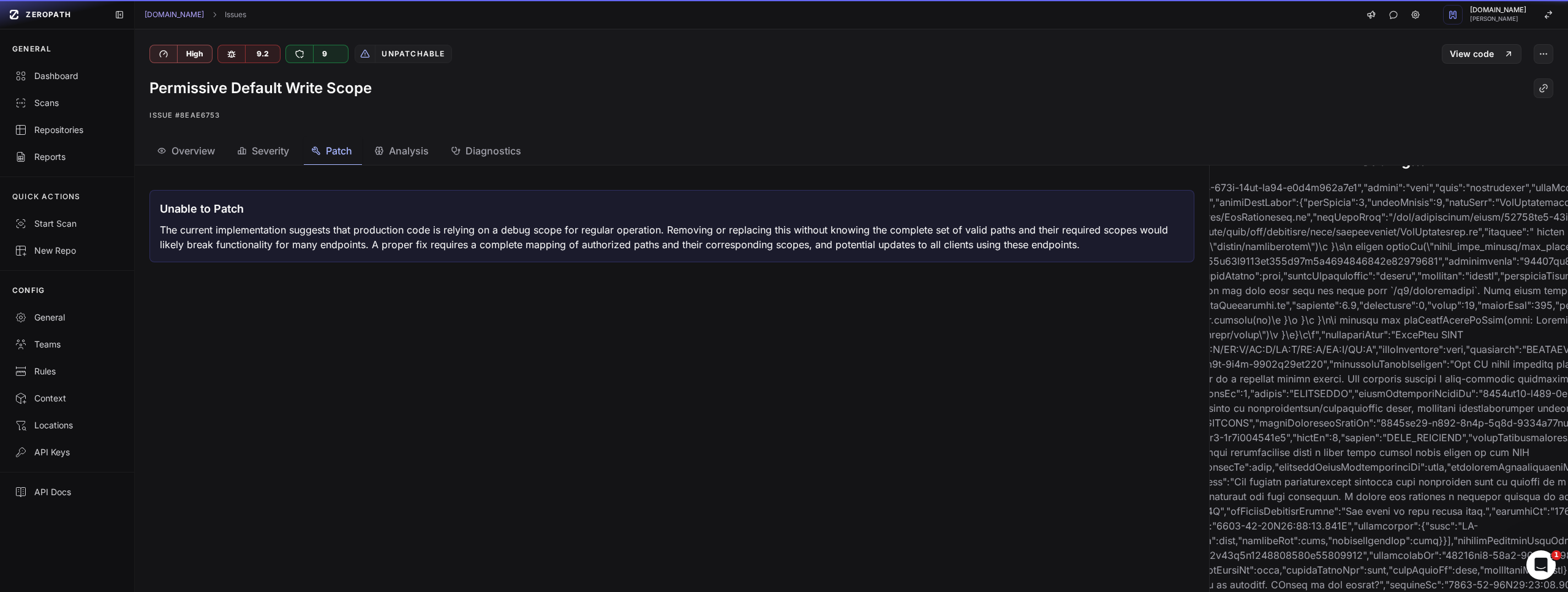
click at [330, 154] on span "Patch" at bounding box center [339, 150] width 26 height 15
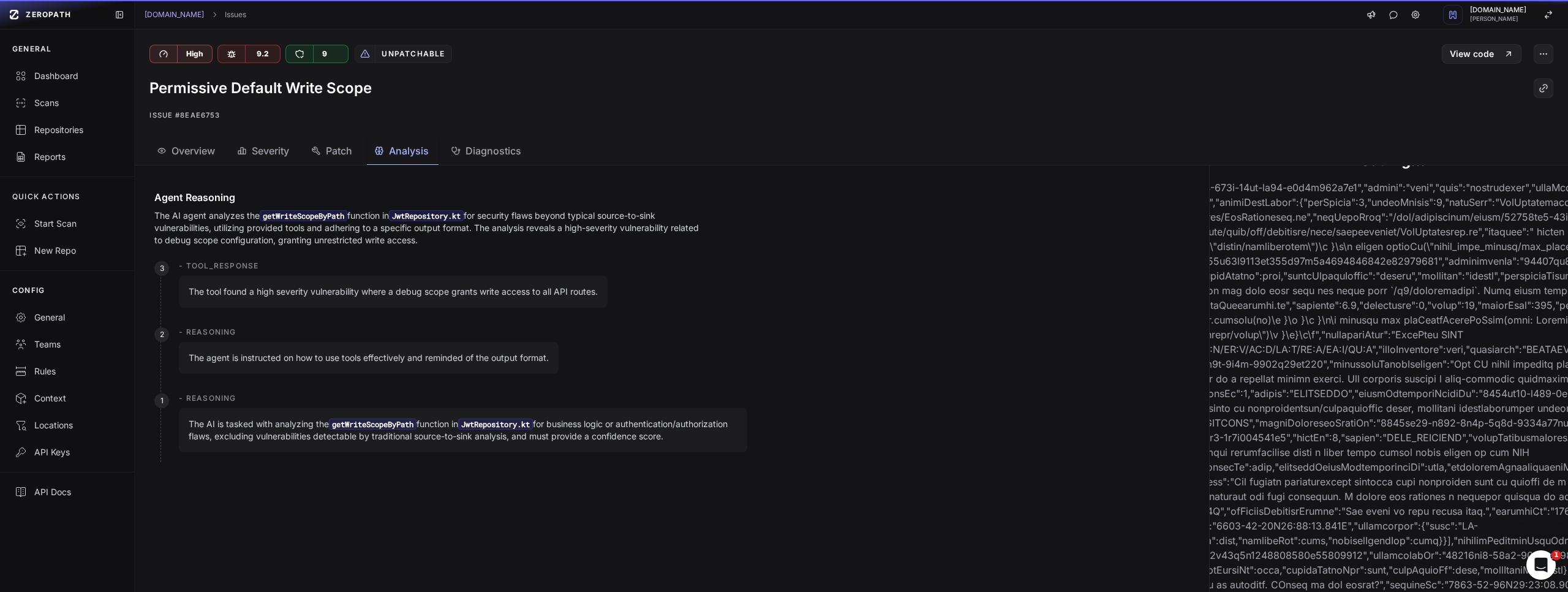
click at [400, 152] on span "Analysis" at bounding box center [409, 150] width 40 height 15
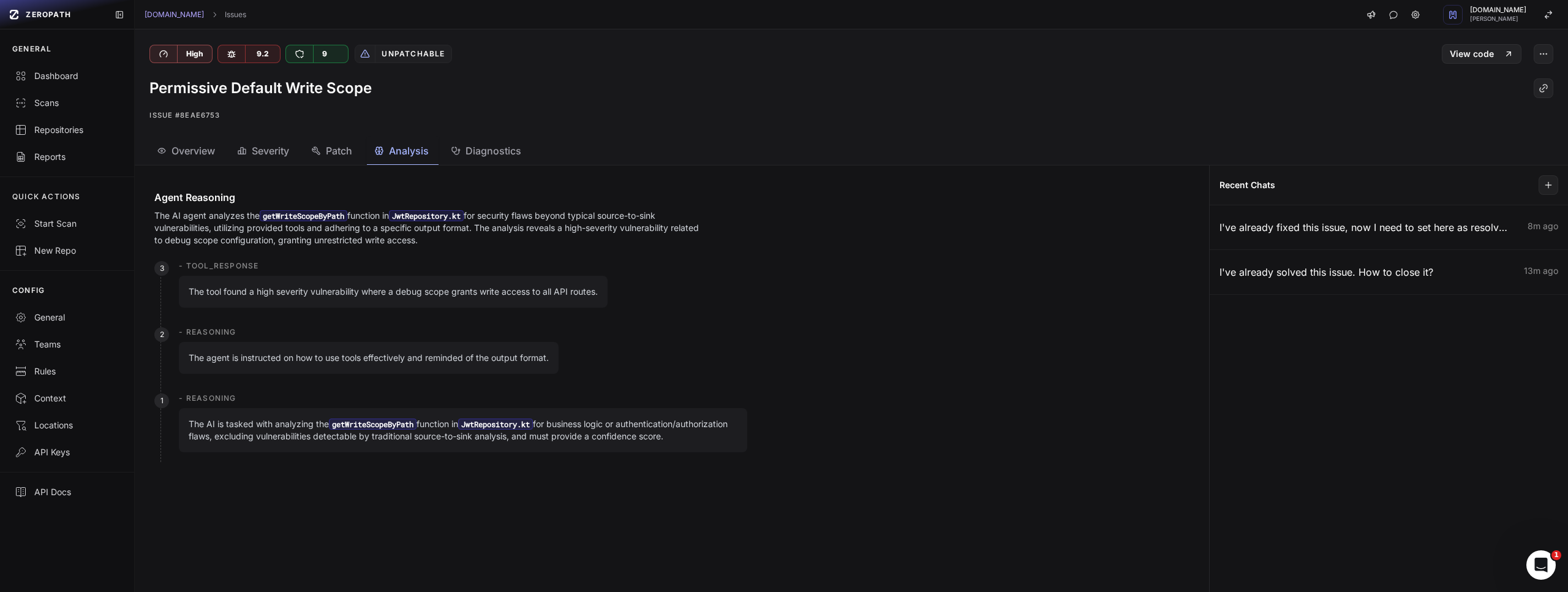
click at [484, 154] on span "Diagnostics" at bounding box center [493, 150] width 56 height 15
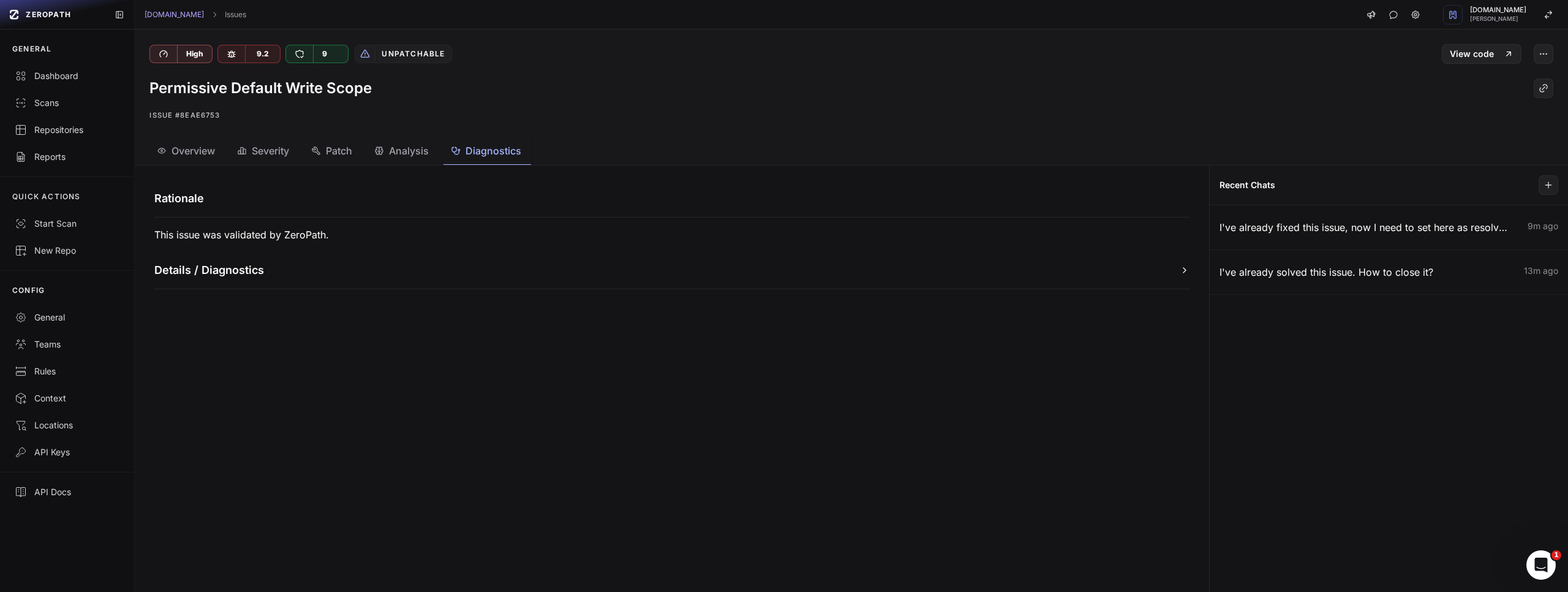
click at [168, 165] on div "Details 83 - High Open Missing Authentication cloudwalk/infinitepay-tap-phone-l…" at bounding box center [672, 378] width 1074 height 427
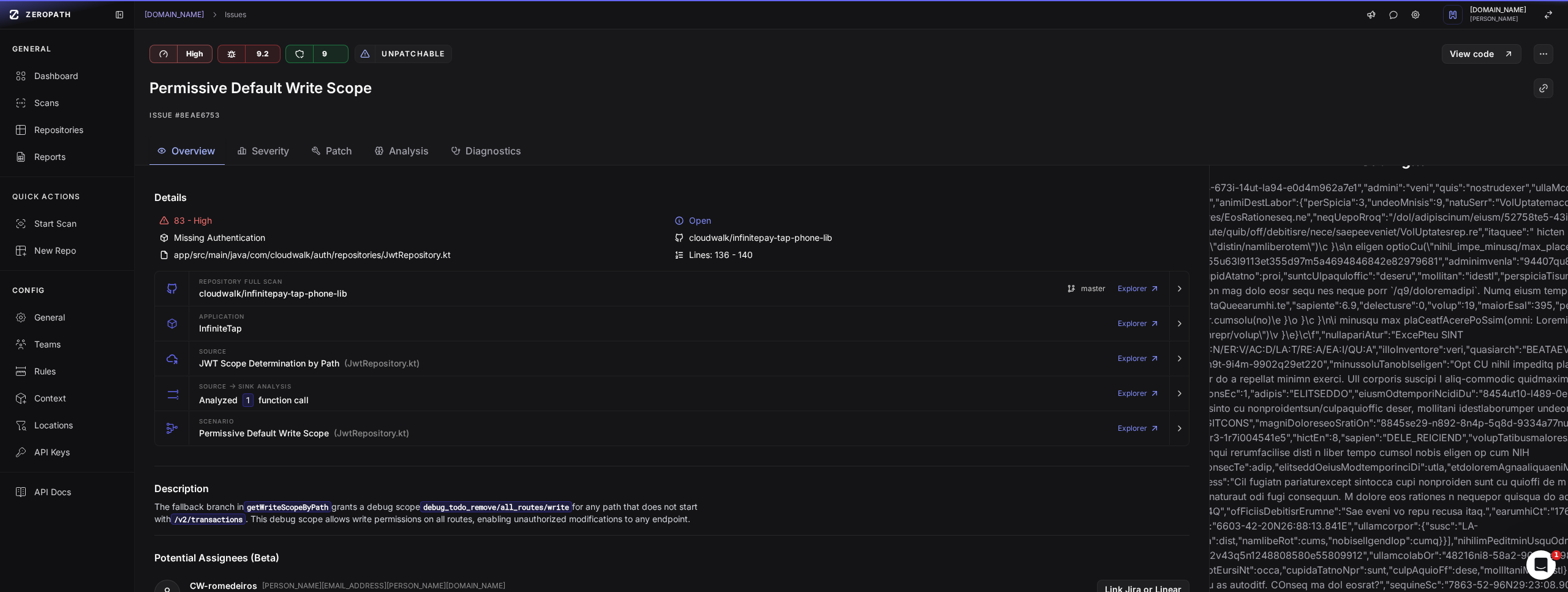
click at [180, 154] on span "Overview" at bounding box center [193, 150] width 44 height 15
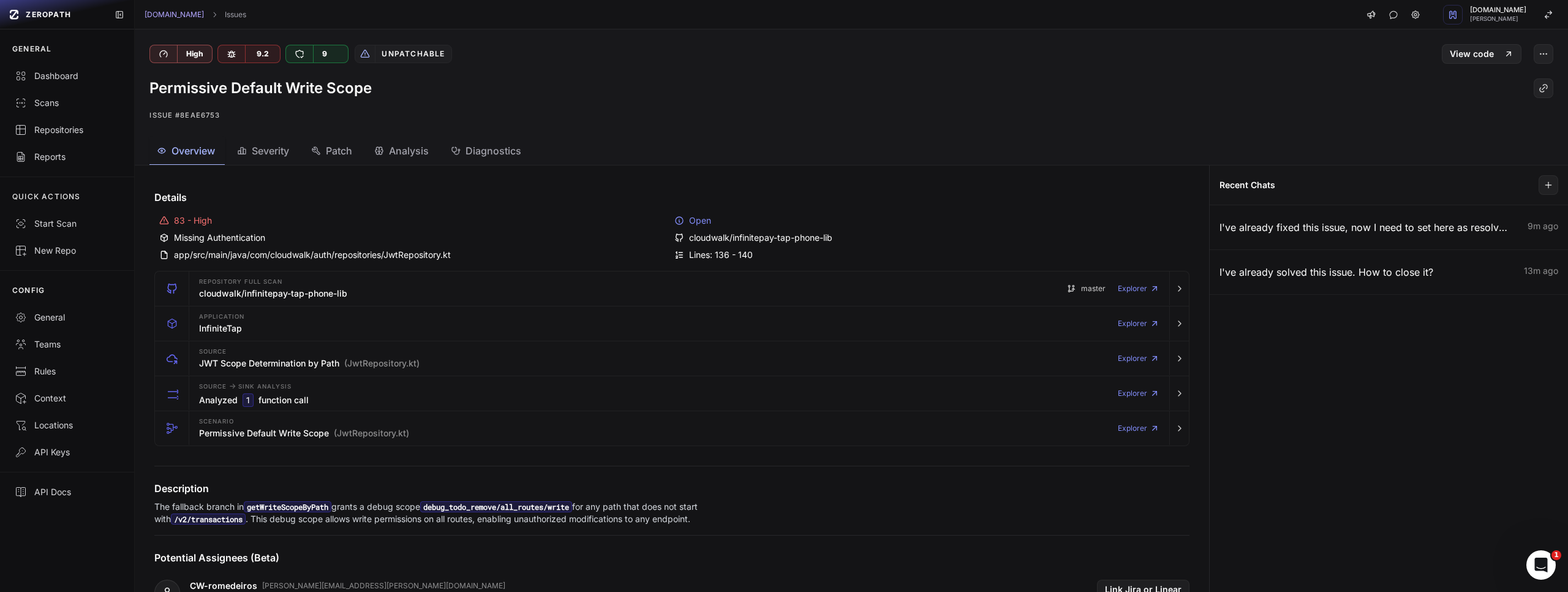
click at [1544, 561] on icon "Open Intercom Messenger" at bounding box center [1541, 565] width 20 height 20
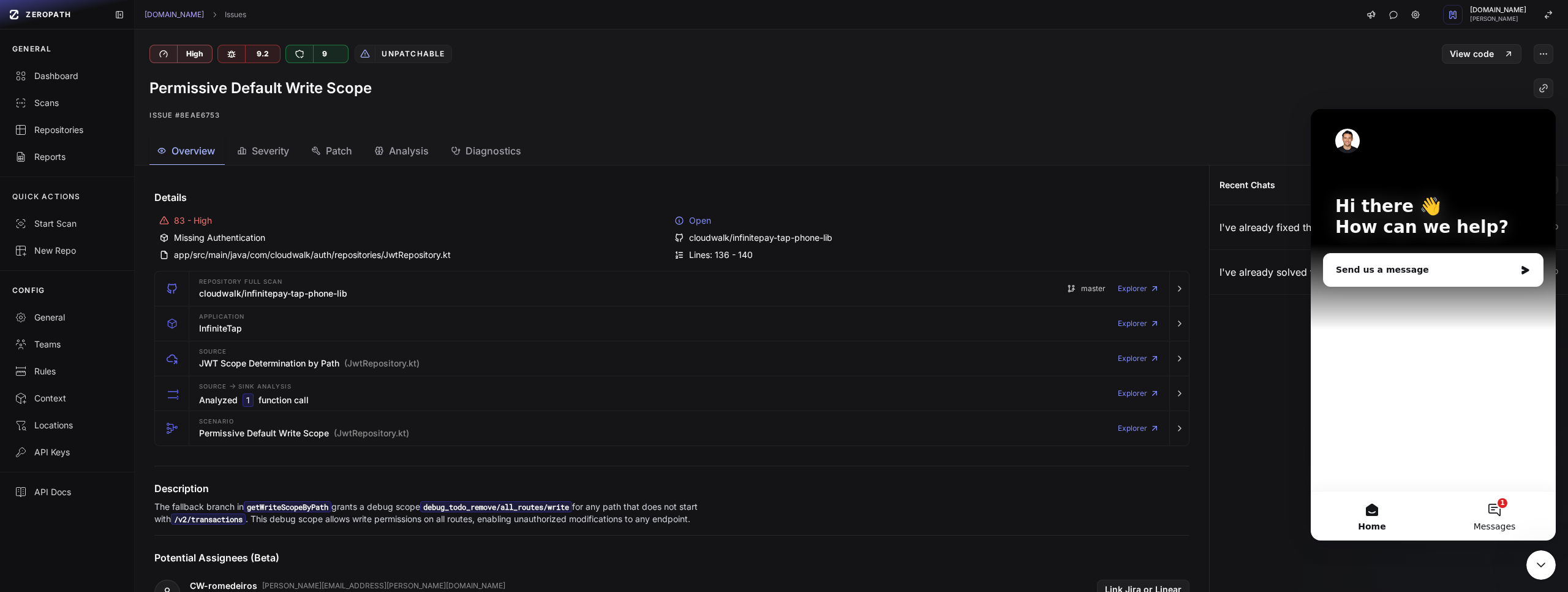
click at [1495, 515] on button "1 Messages" at bounding box center [1495, 516] width 122 height 49
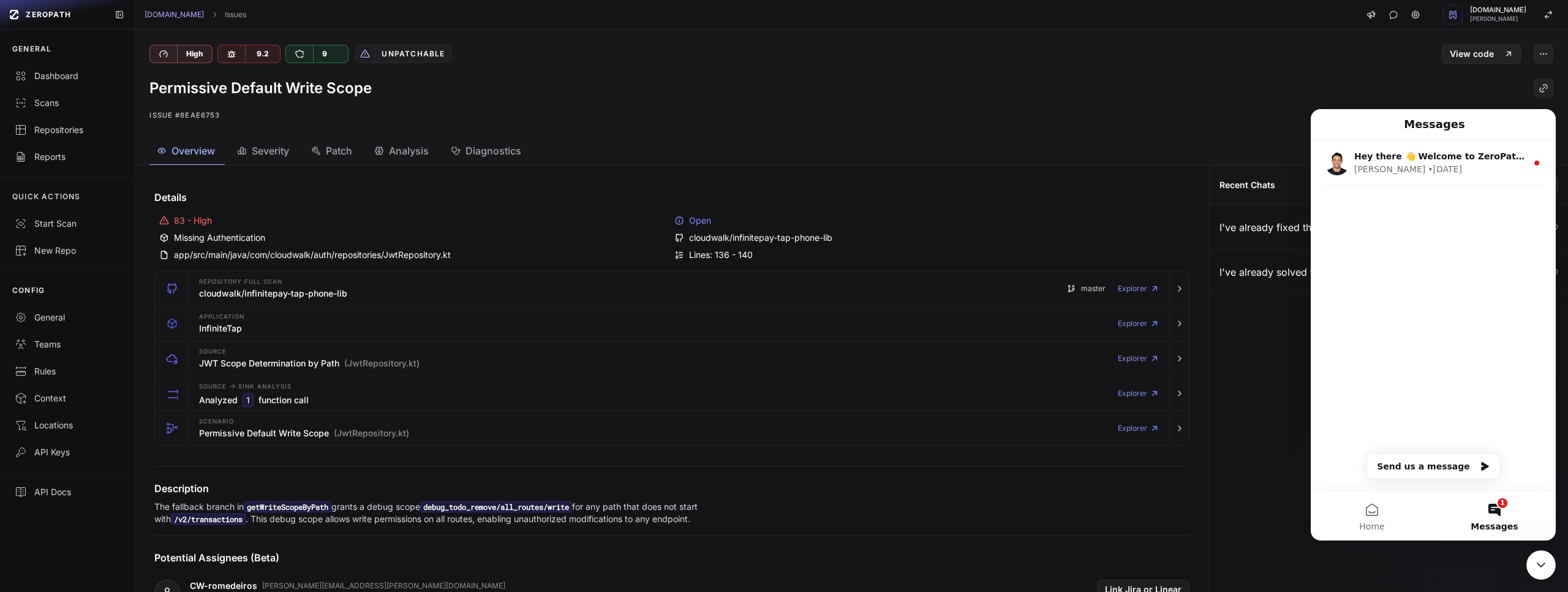
click at [1206, 132] on div "Permissive Default Write Scope Issue #8eae6753" at bounding box center [851, 100] width 1433 height 74
click at [1534, 561] on icon "Close Intercom Messenger" at bounding box center [1540, 564] width 15 height 15
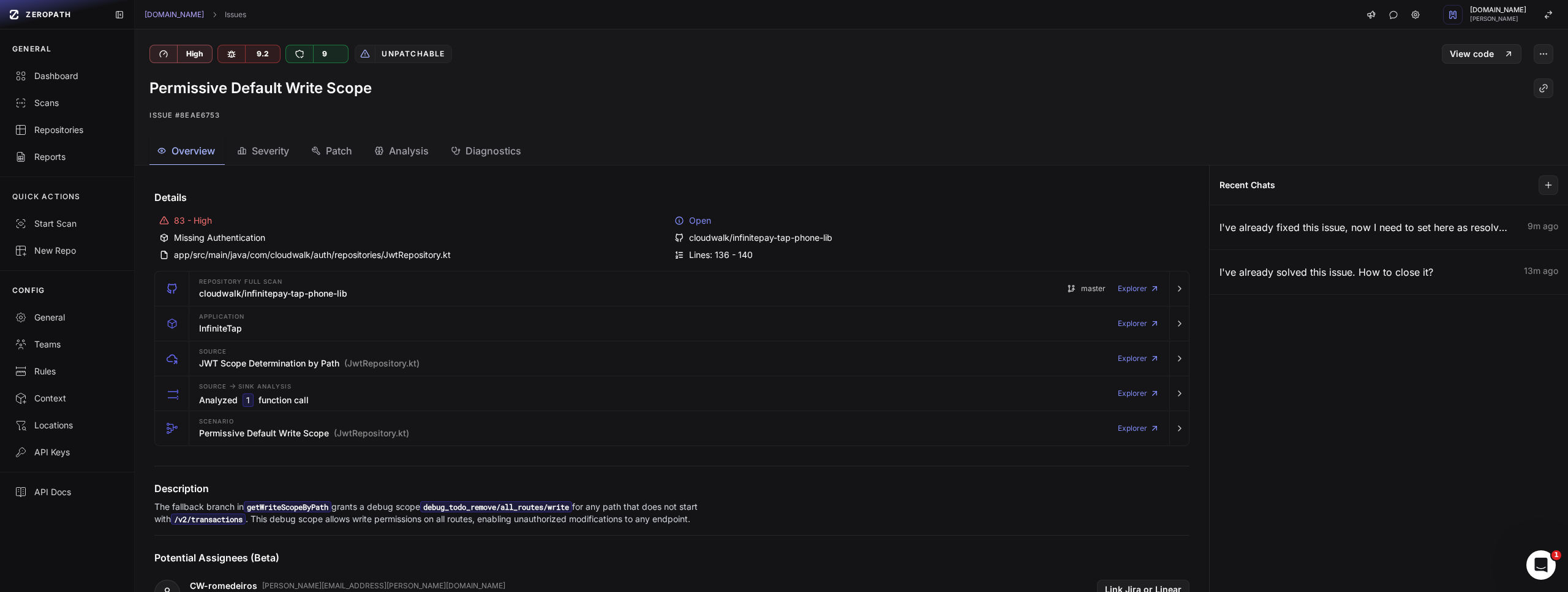
click at [695, 219] on div "Open" at bounding box center [929, 221] width 510 height 12
click at [680, 219] on icon at bounding box center [679, 221] width 10 height 10
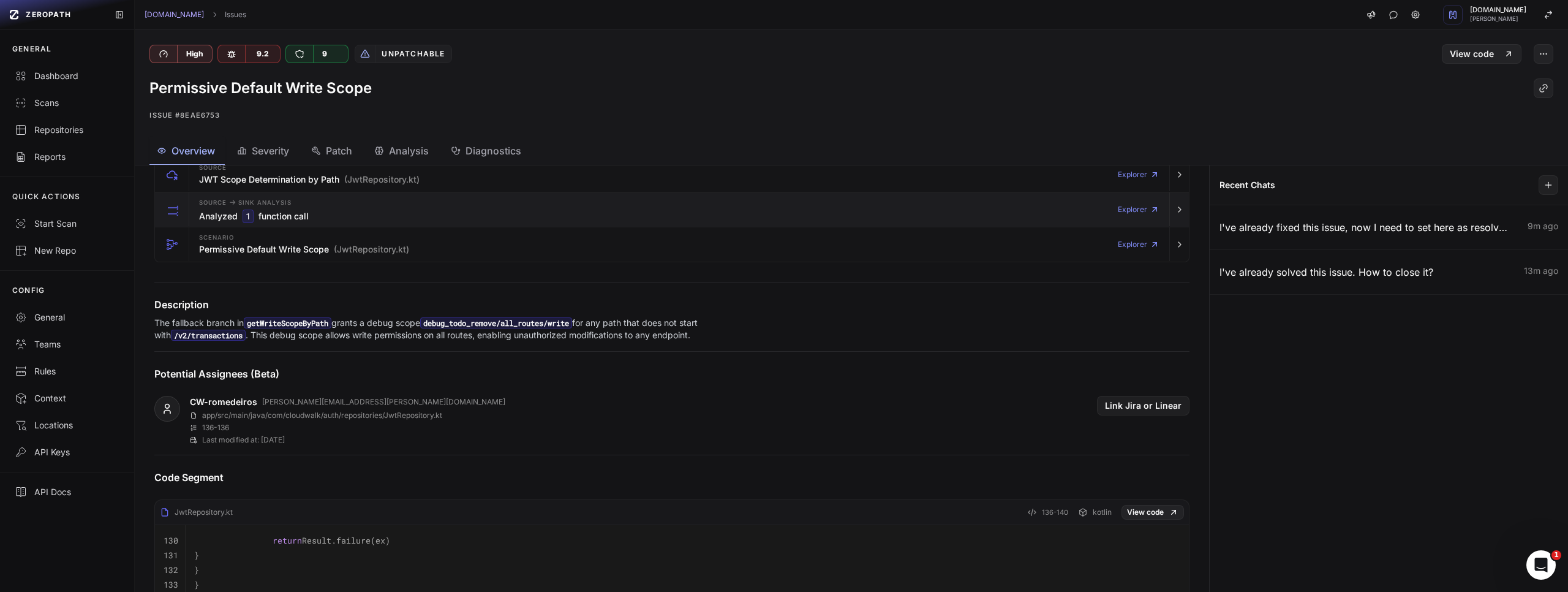
scroll to position [188, 0]
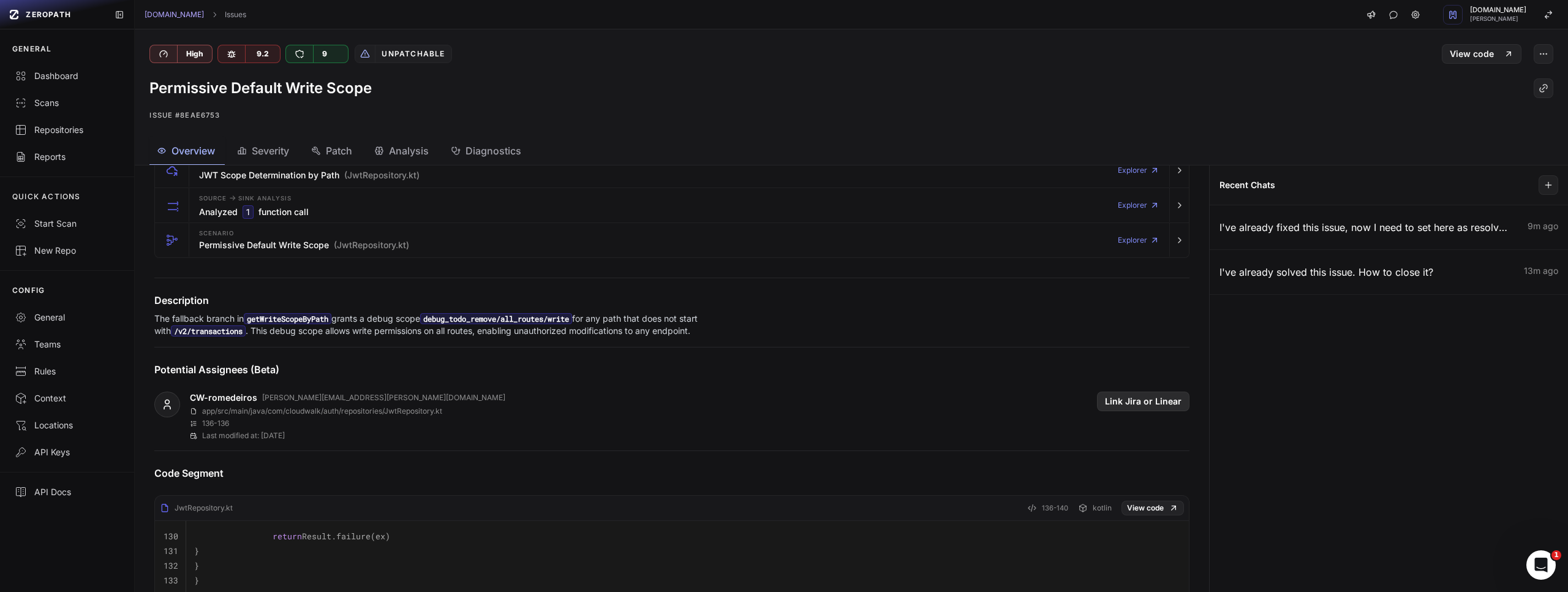
click at [1133, 411] on button "Link Jira or Linear" at bounding box center [1143, 401] width 93 height 20
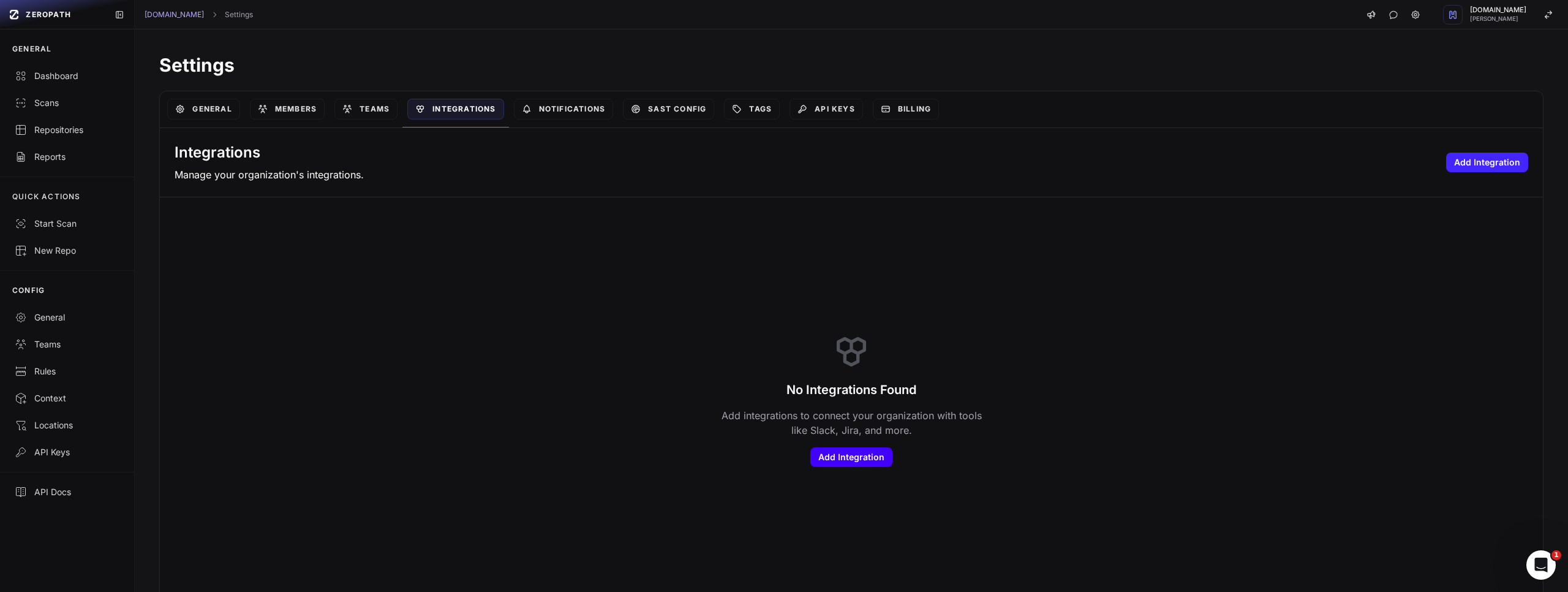
click at [849, 456] on button "Add Integration" at bounding box center [851, 457] width 82 height 20
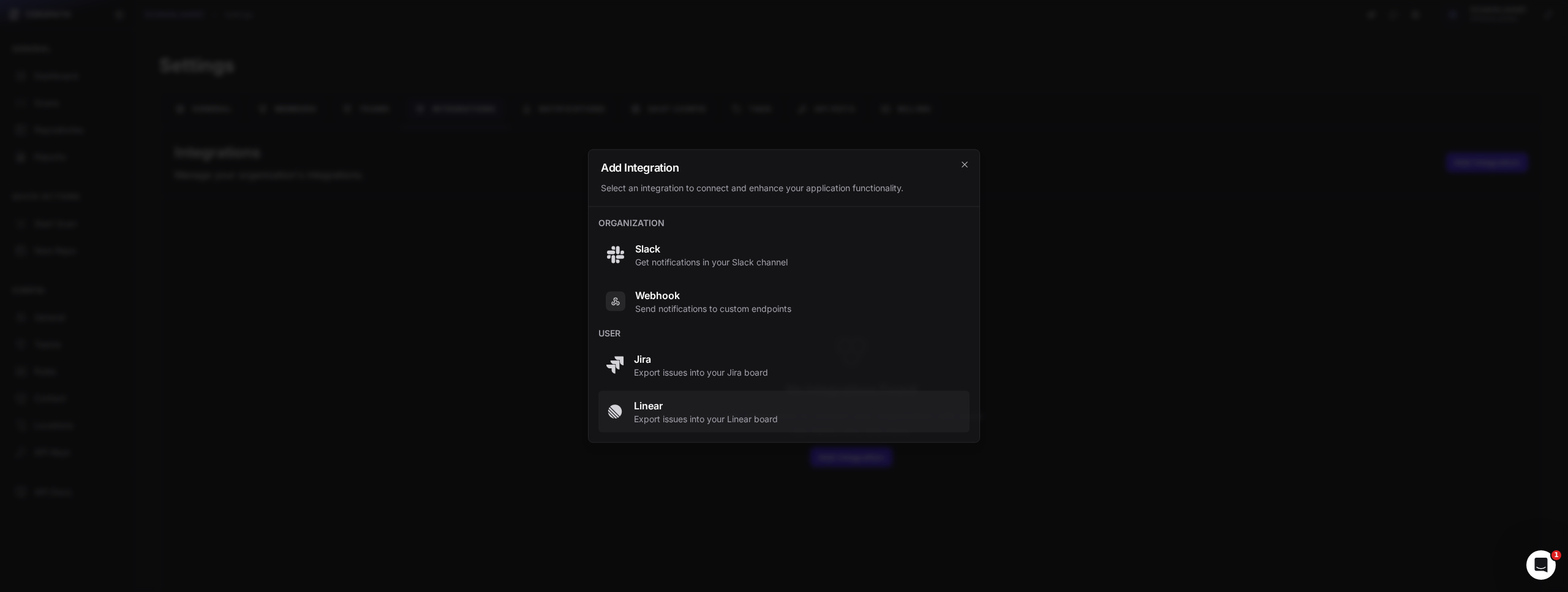
click at [750, 413] on span "Export issues into your Linear board" at bounding box center [706, 419] width 144 height 12
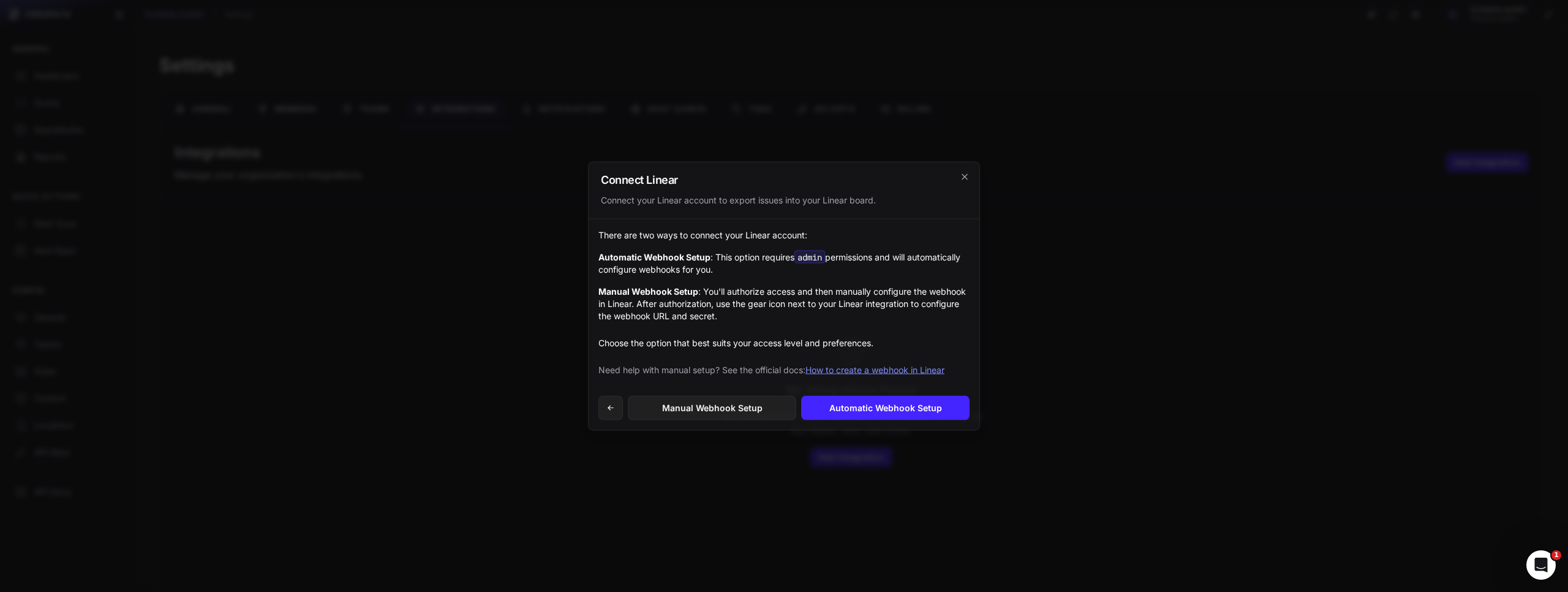
click at [963, 182] on h2 "Connect Linear" at bounding box center [784, 180] width 367 height 11
click at [968, 175] on icon "cross 2," at bounding box center [964, 177] width 10 height 10
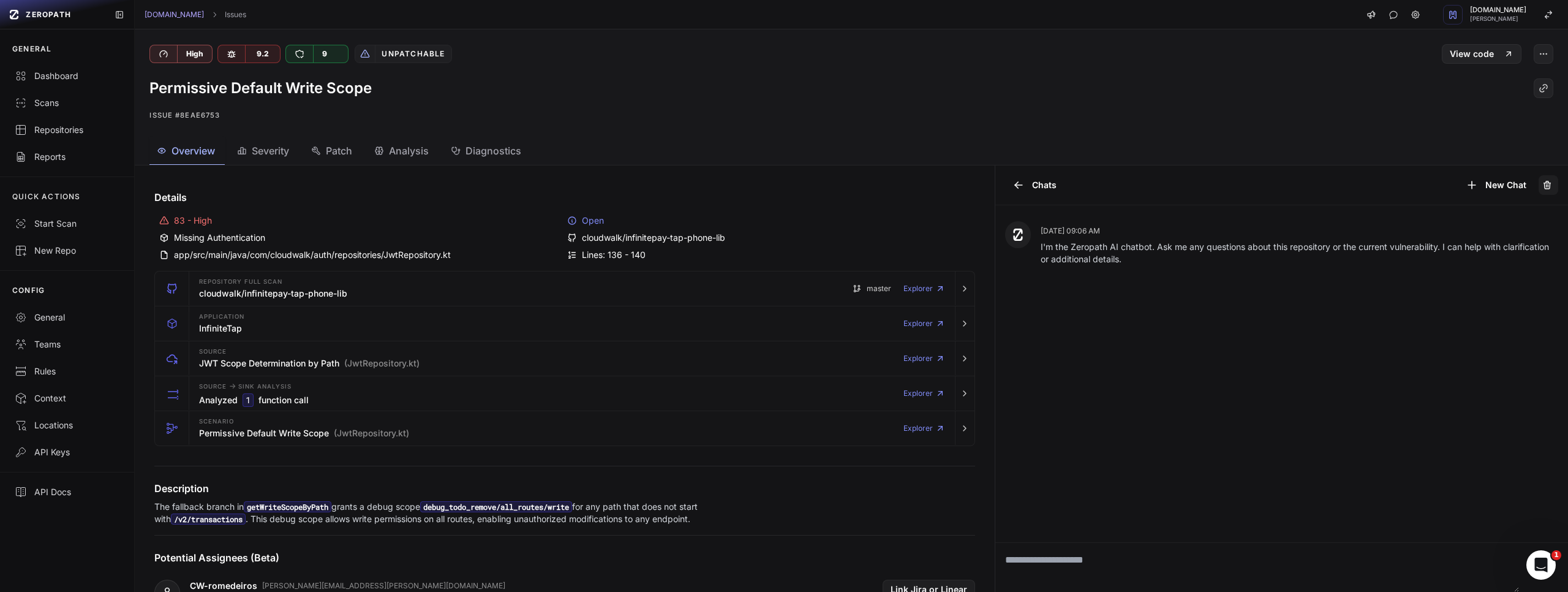
click at [1546, 190] on icon at bounding box center [1547, 185] width 10 height 12
click at [1548, 185] on icon at bounding box center [1548, 185] width 0 height 2
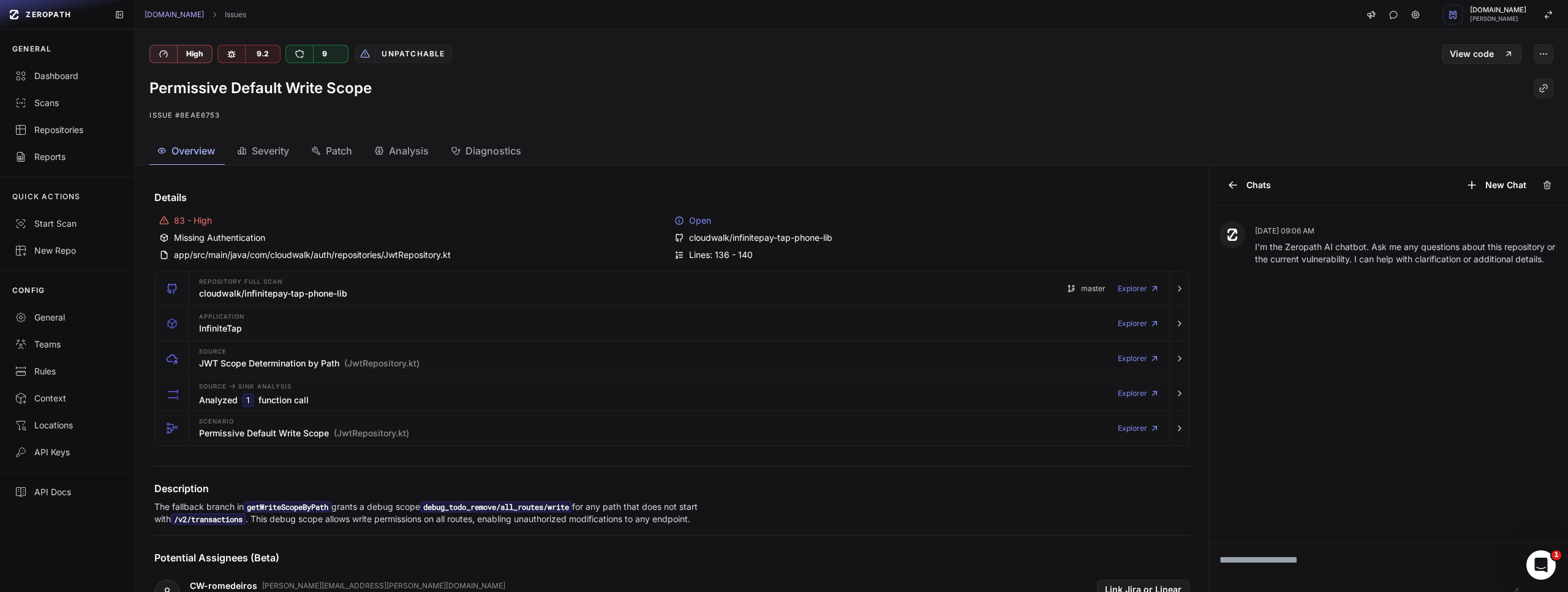
drag, startPoint x: 993, startPoint y: 174, endPoint x: 1370, endPoint y: 188, distance: 377.3
click at [1370, 188] on div "Details 83 - High Open Missing Authentication cloudwalk/infinitepay-tap-phone-l…" at bounding box center [851, 378] width 1433 height 427
